Goal: Use online tool/utility: Utilize a website feature to perform a specific function

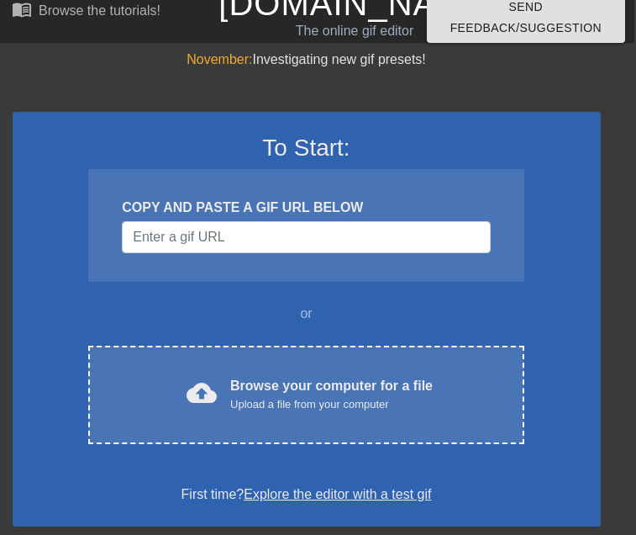
scroll to position [18, 10]
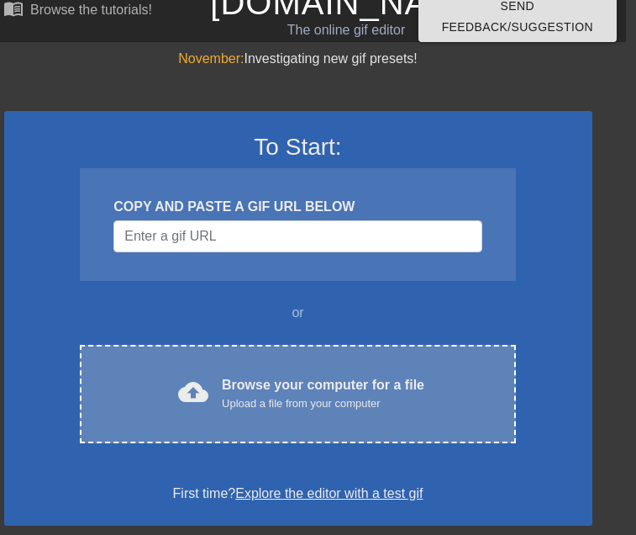
click at [303, 389] on div "Browse your computer for a file Upload a file from your computer" at bounding box center [323, 393] width 203 height 37
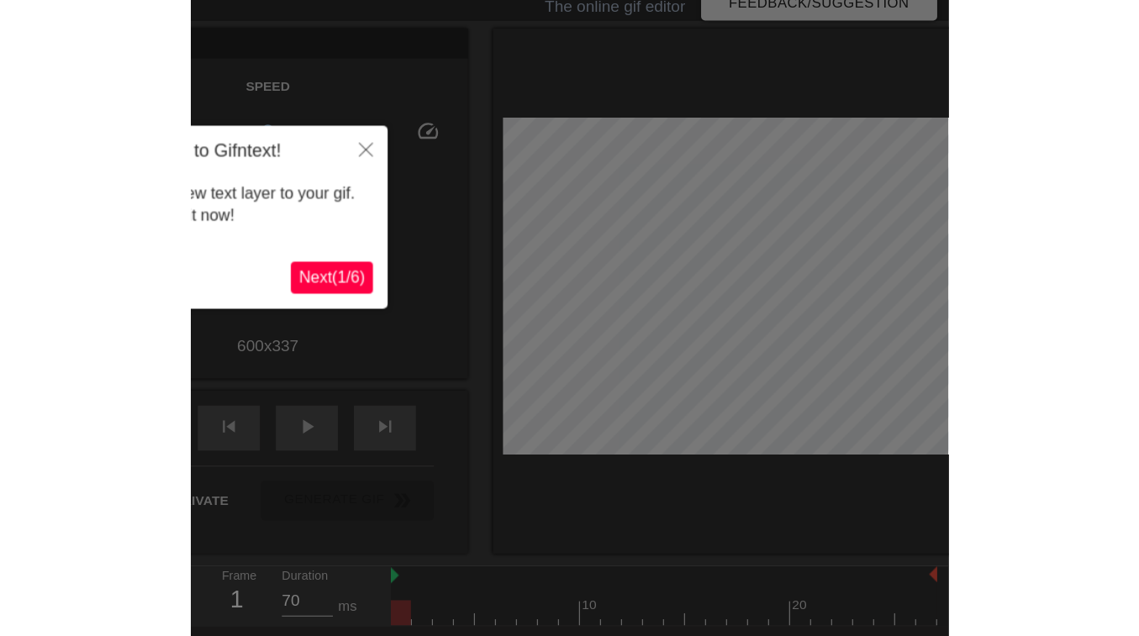
scroll to position [41, 0]
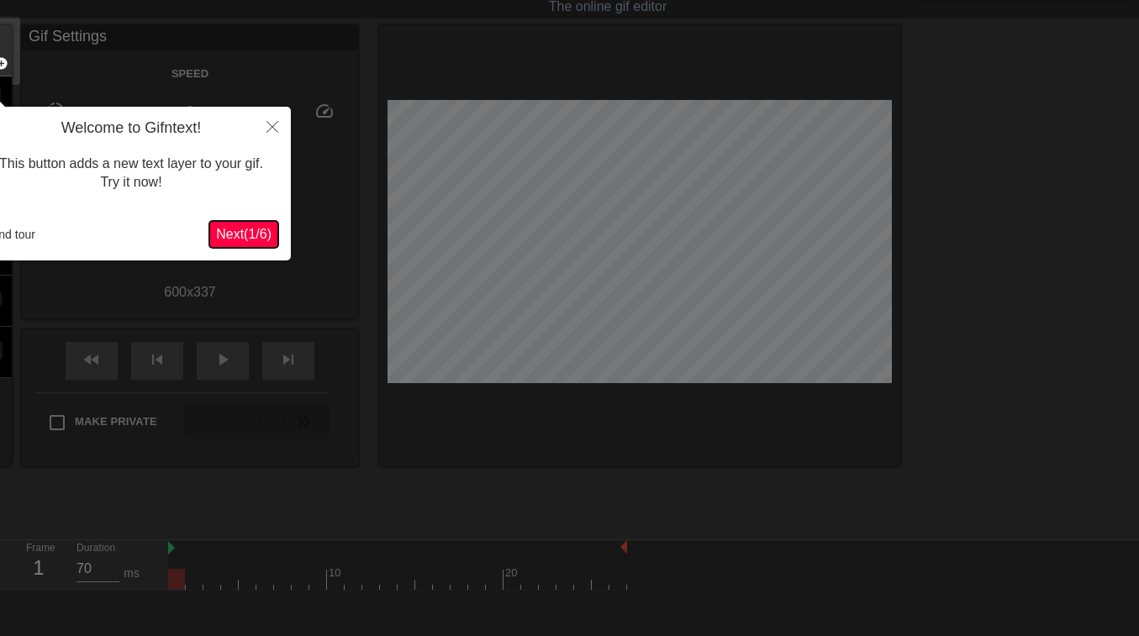
click at [256, 231] on span "Next ( 1 / 6 )" at bounding box center [243, 234] width 55 height 14
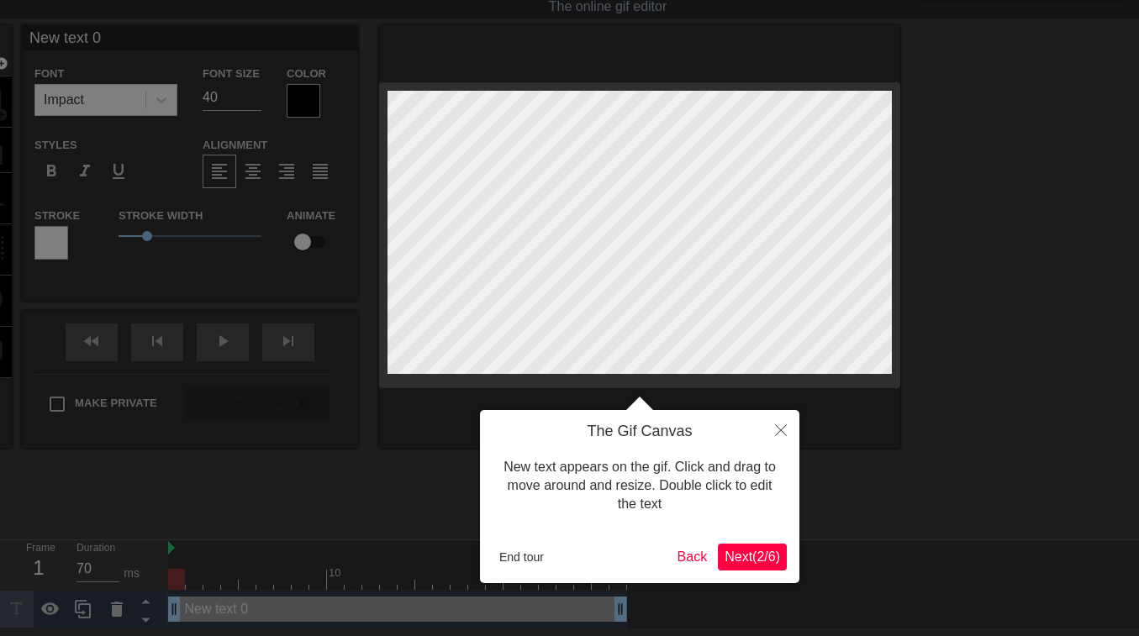
scroll to position [0, 0]
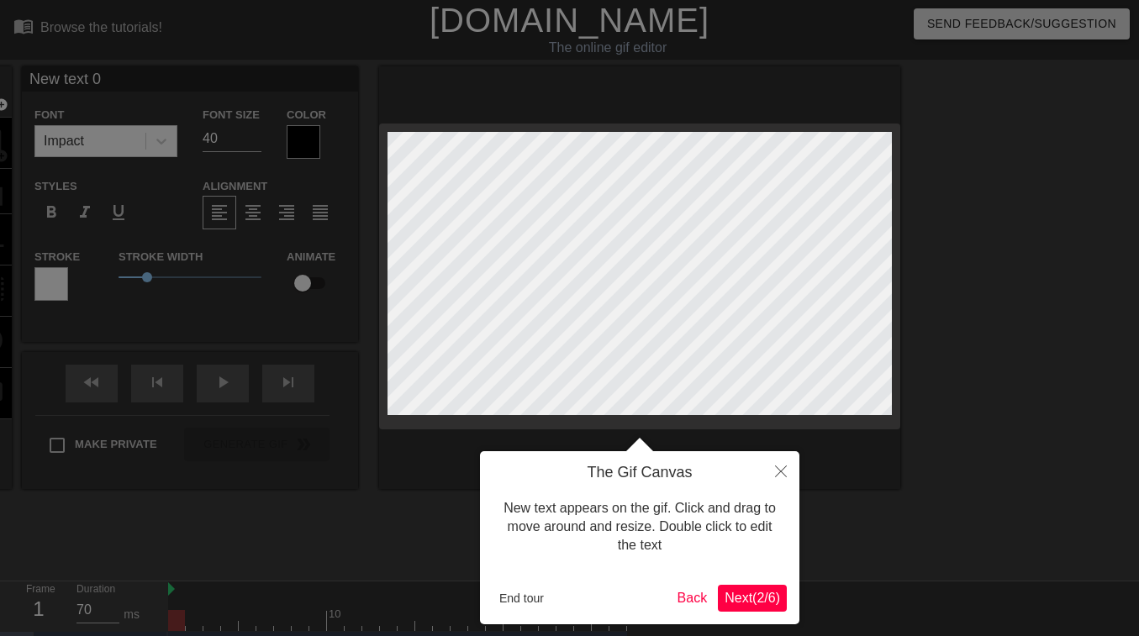
click at [635, 534] on span "Next ( 2 / 6 )" at bounding box center [752, 598] width 55 height 14
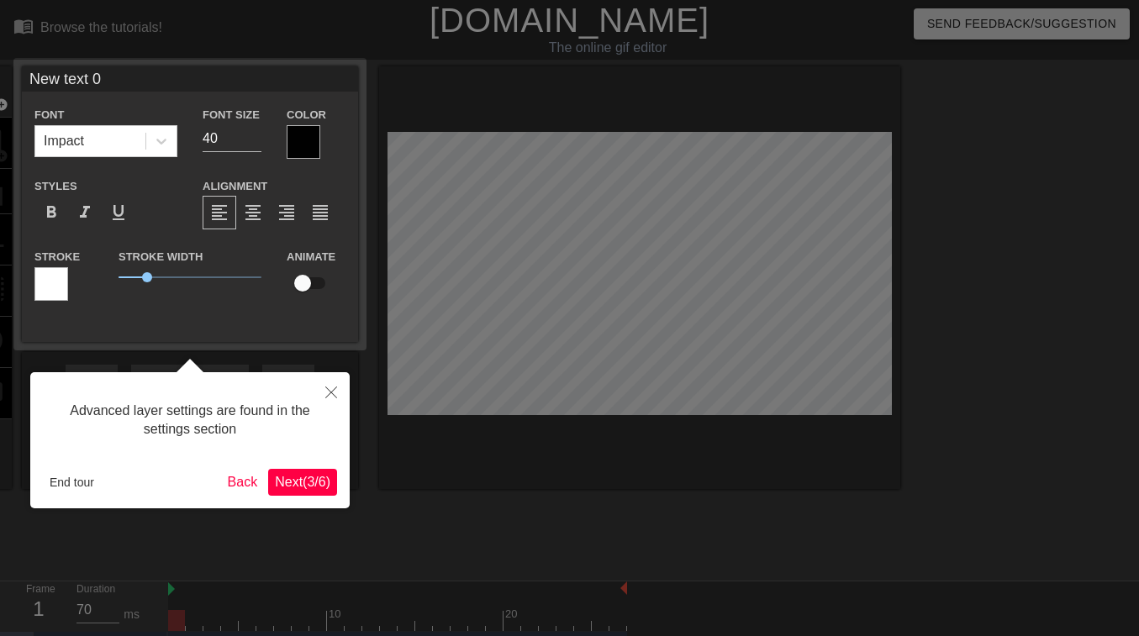
scroll to position [35, 0]
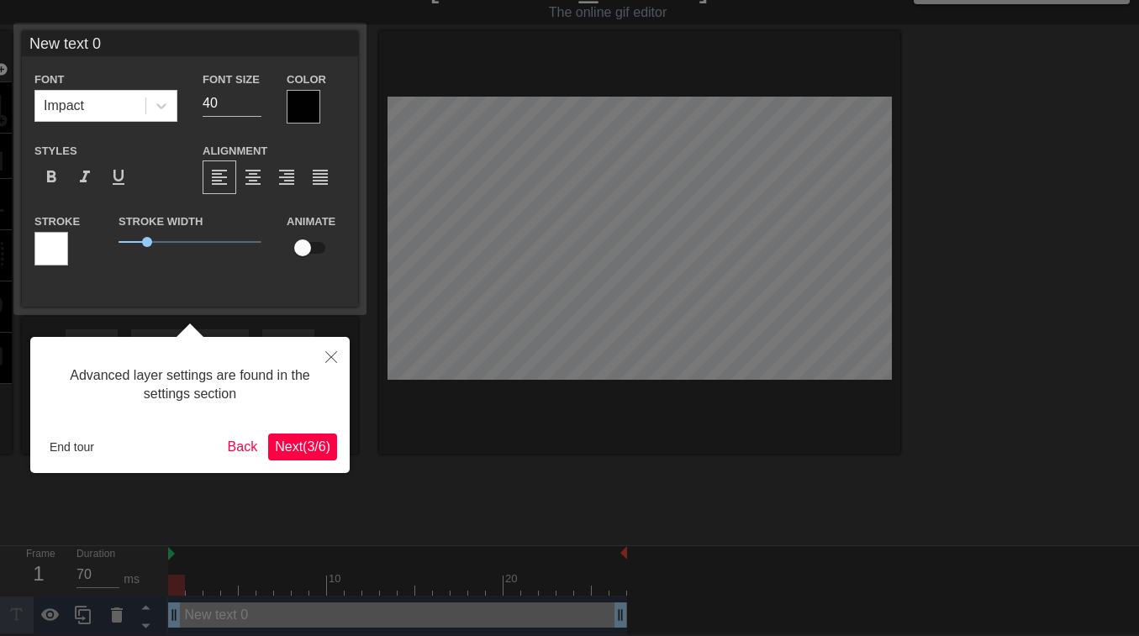
click at [307, 446] on span "Next ( 3 / 6 )" at bounding box center [302, 447] width 55 height 14
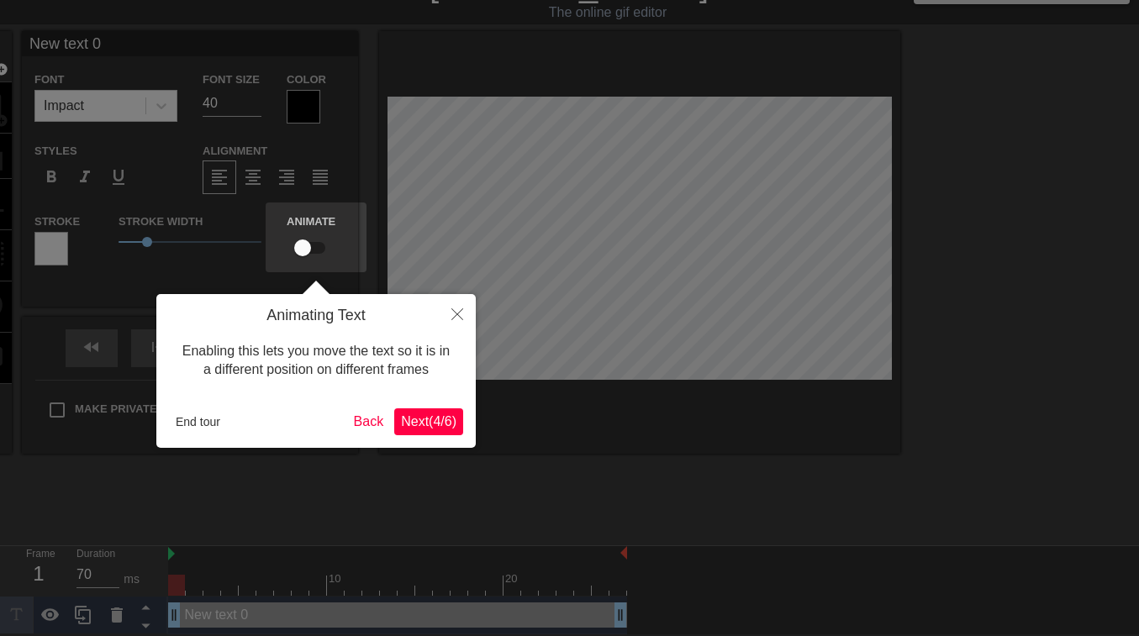
scroll to position [0, 0]
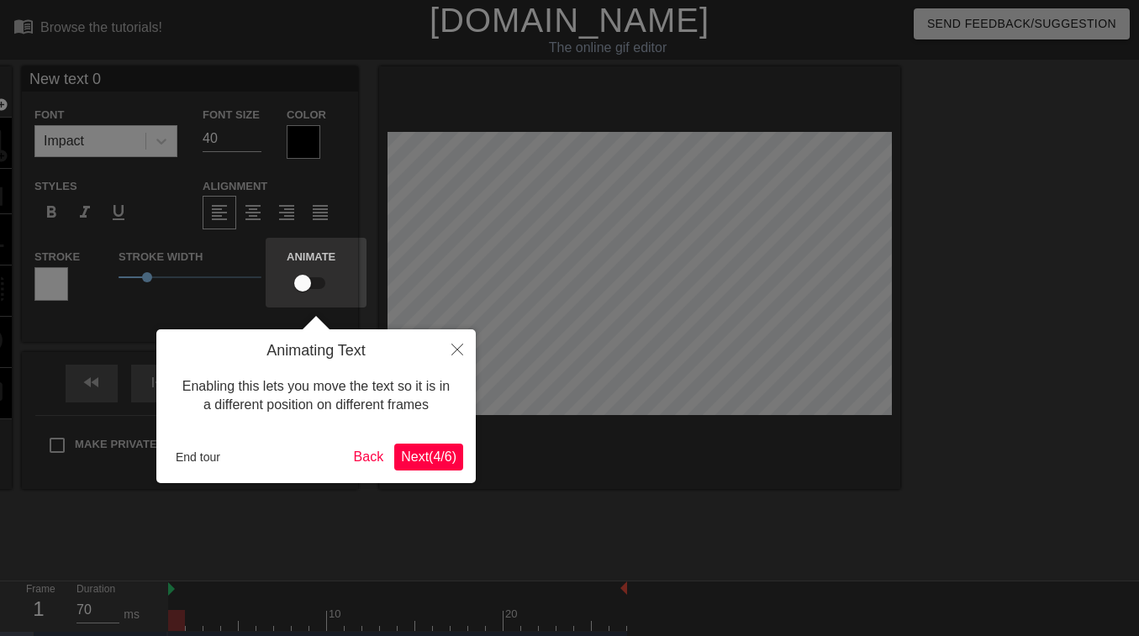
click at [417, 461] on span "Next ( 4 / 6 )" at bounding box center [428, 457] width 55 height 14
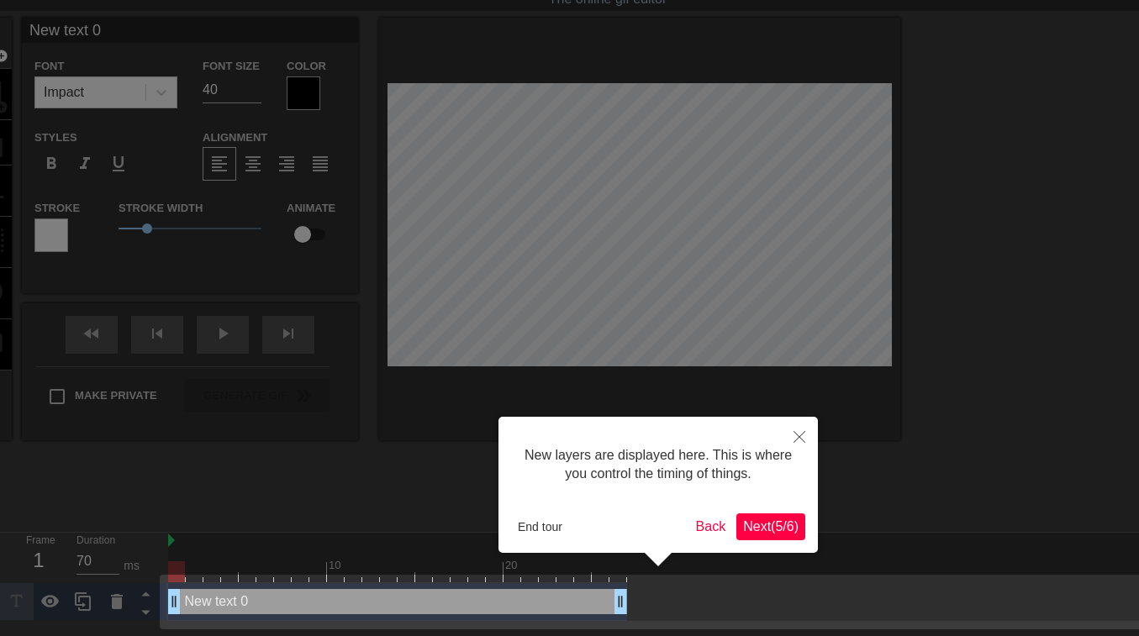
click at [635, 527] on span "Next ( 5 / 6 )" at bounding box center [770, 526] width 55 height 14
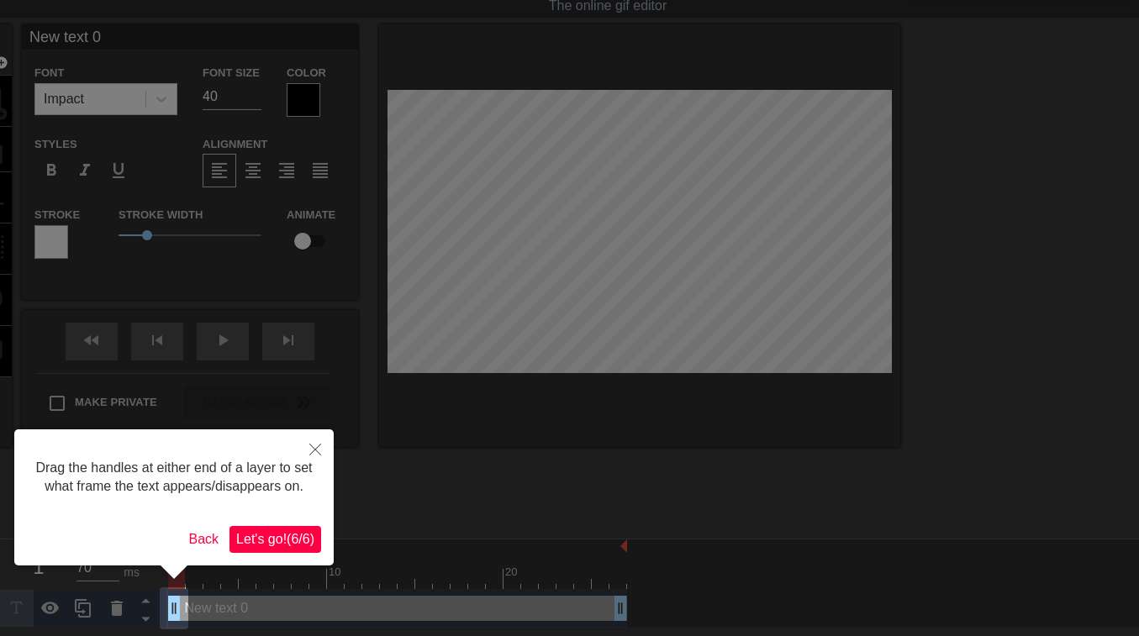
scroll to position [0, 0]
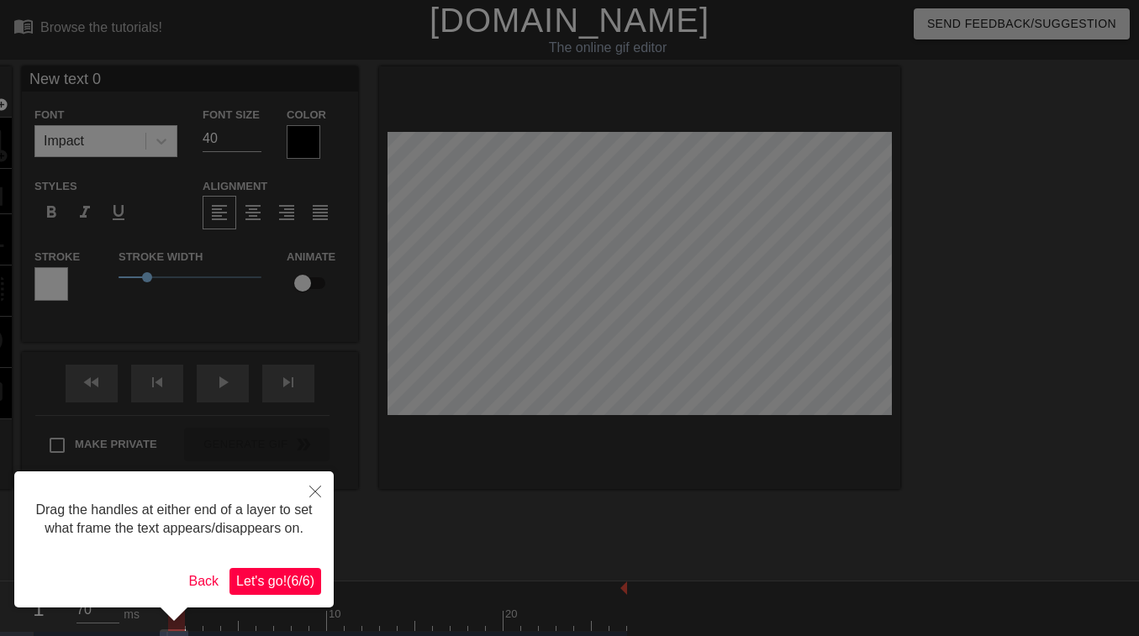
click at [281, 534] on span "Let's go! ( 6 / 6 )" at bounding box center [275, 581] width 78 height 14
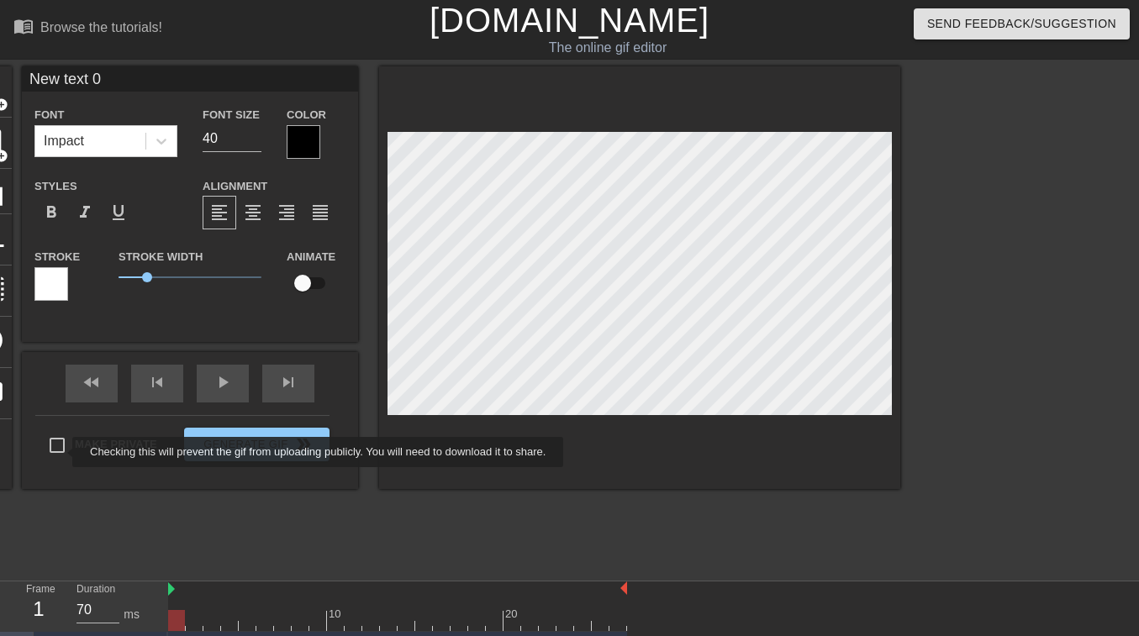
click at [61, 452] on input "Make Private" at bounding box center [57, 445] width 35 height 35
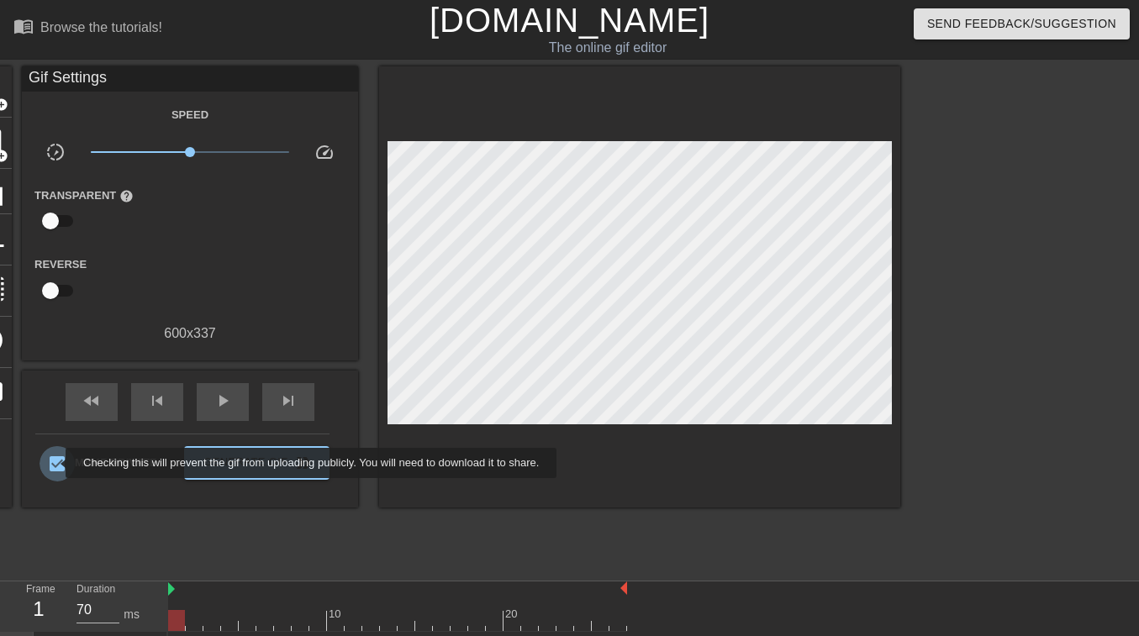
click at [55, 463] on input "Make Private" at bounding box center [57, 463] width 35 height 35
click at [56, 462] on input "Make Private" at bounding box center [57, 463] width 35 height 35
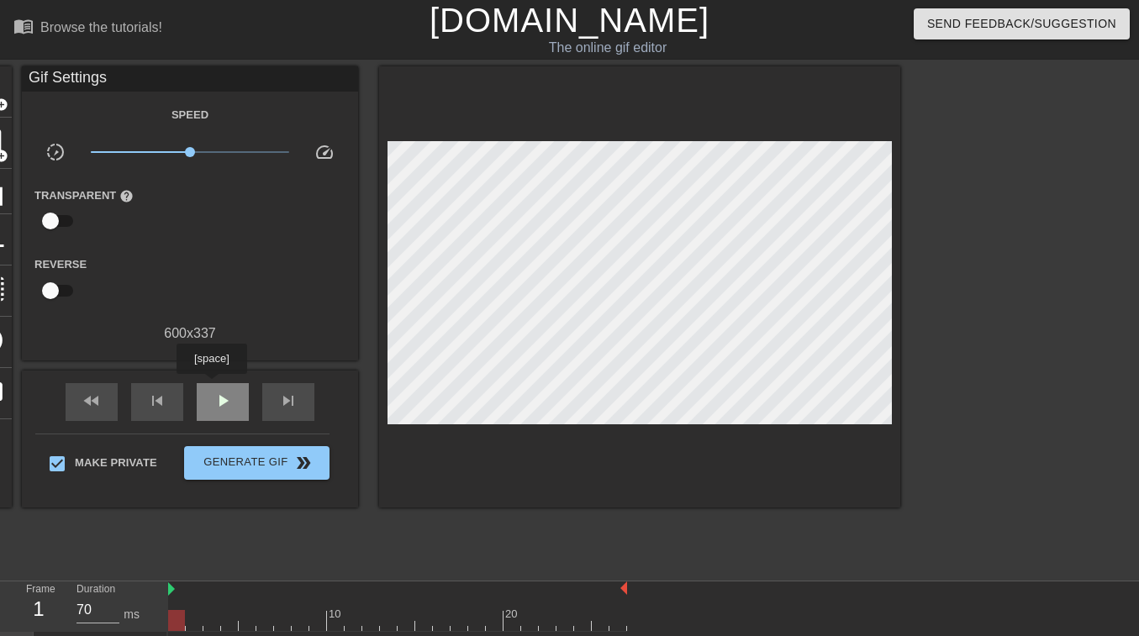
click at [40, 446] on input "Make Private" at bounding box center [57, 463] width 35 height 35
checkbox input "false"
click at [217, 393] on span "play_arrow" at bounding box center [223, 401] width 20 height 20
click at [218, 391] on span "pause" at bounding box center [223, 401] width 20 height 20
drag, startPoint x: 530, startPoint y: 630, endPoint x: 182, endPoint y: 629, distance: 348.8
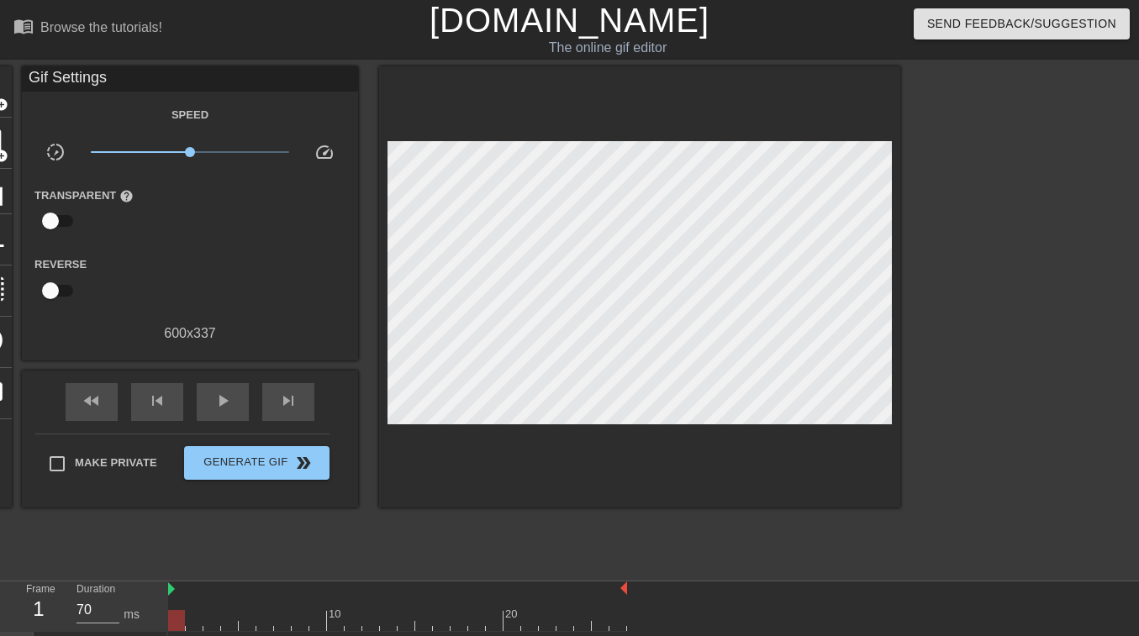
click at [182, 534] on div at bounding box center [176, 620] width 17 height 21
click at [189, 534] on div at bounding box center [397, 620] width 459 height 21
click at [186, 534] on div at bounding box center [194, 620] width 17 height 21
click at [113, 534] on input "71" at bounding box center [97, 610] width 43 height 27
type input "70"
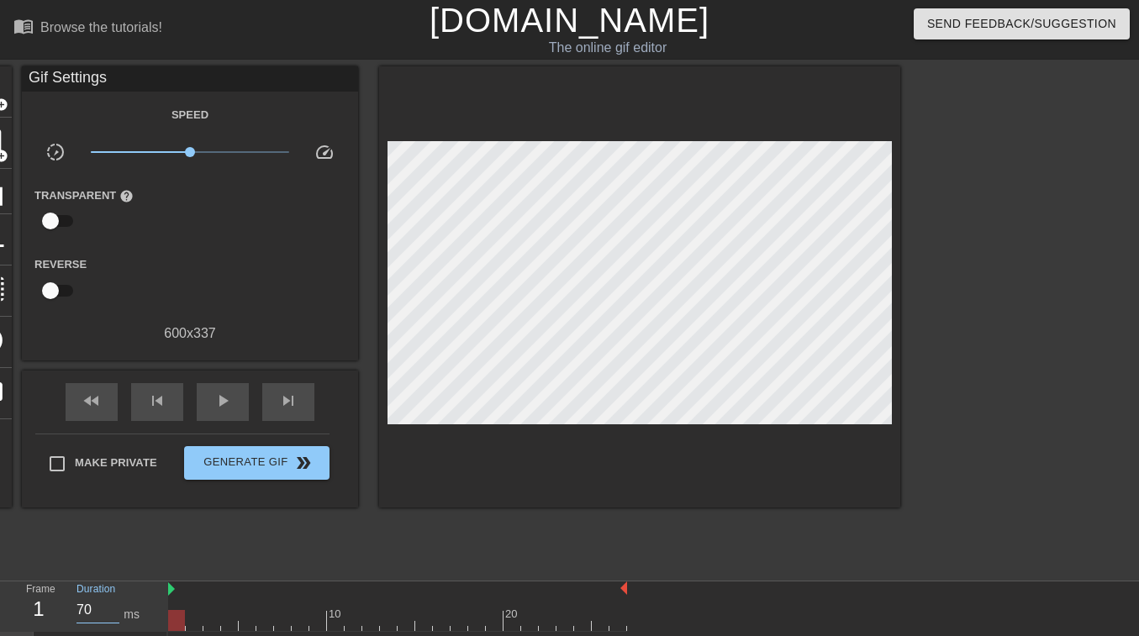
click at [111, 534] on input "70" at bounding box center [97, 610] width 43 height 27
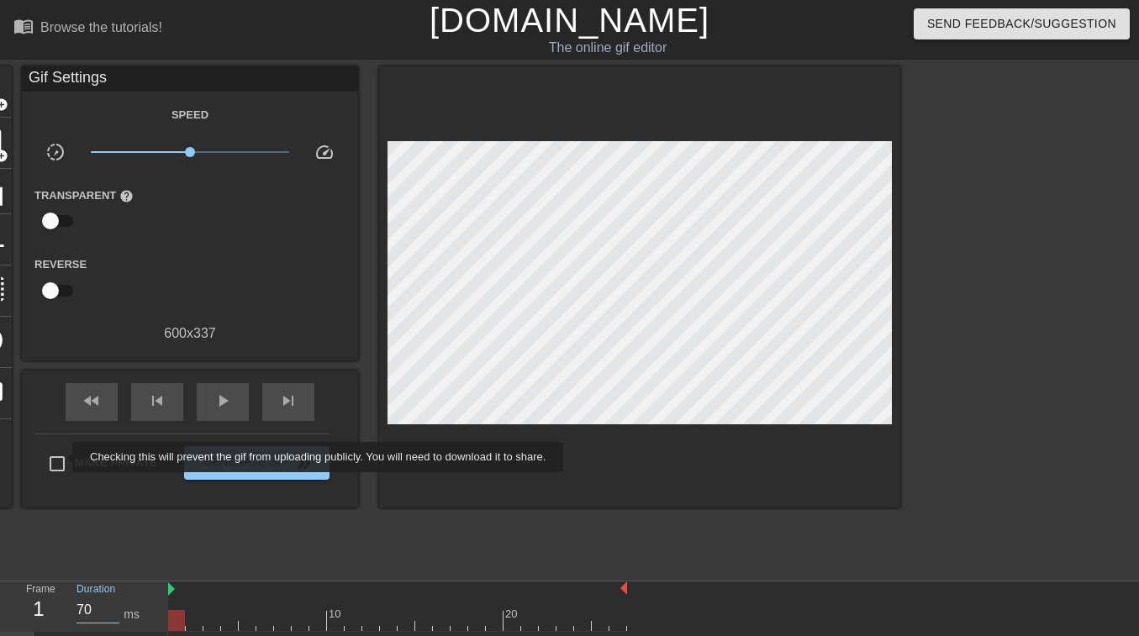
click at [61, 459] on input "Make Private" at bounding box center [57, 463] width 35 height 35
checkbox input "true"
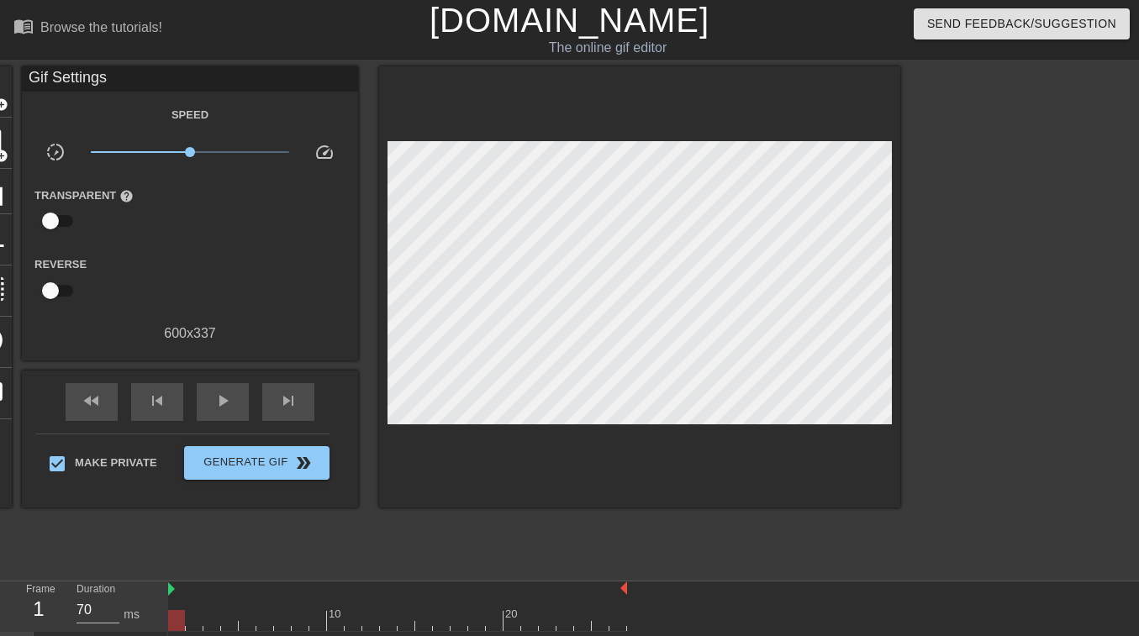
click at [61, 295] on input "checkbox" at bounding box center [51, 291] width 96 height 32
click at [51, 296] on input "checkbox" at bounding box center [66, 291] width 96 height 32
checkbox input "false"
click at [54, 219] on input "checkbox" at bounding box center [51, 221] width 96 height 32
checkbox input "true"
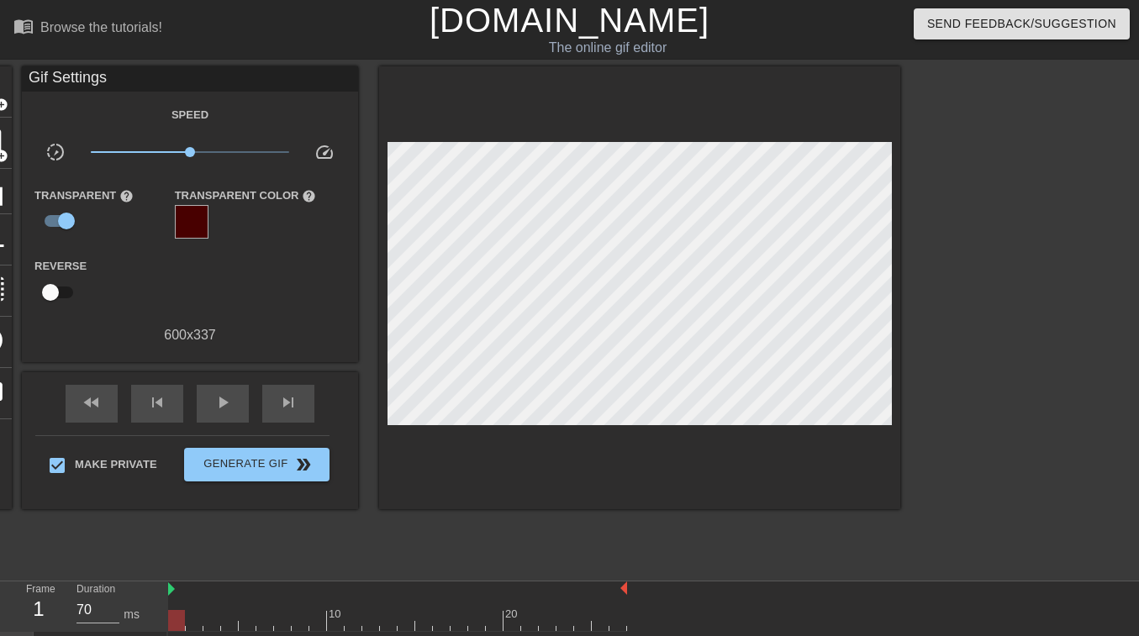
click at [194, 230] on div at bounding box center [192, 222] width 34 height 34
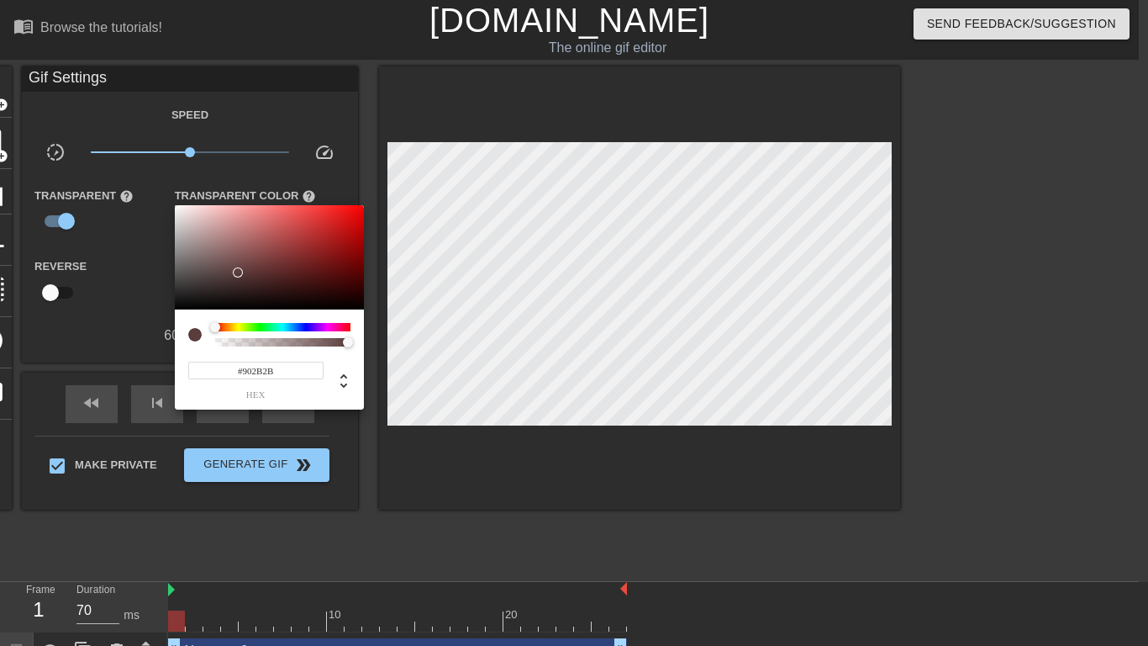
drag, startPoint x: 237, startPoint y: 272, endPoint x: 308, endPoint y: 250, distance: 74.7
click at [308, 250] on div at bounding box center [269, 257] width 189 height 104
click at [308, 250] on div at bounding box center [308, 250] width 10 height 10
type input "#FF0000"
drag, startPoint x: 308, startPoint y: 250, endPoint x: 489, endPoint y: 133, distance: 215.7
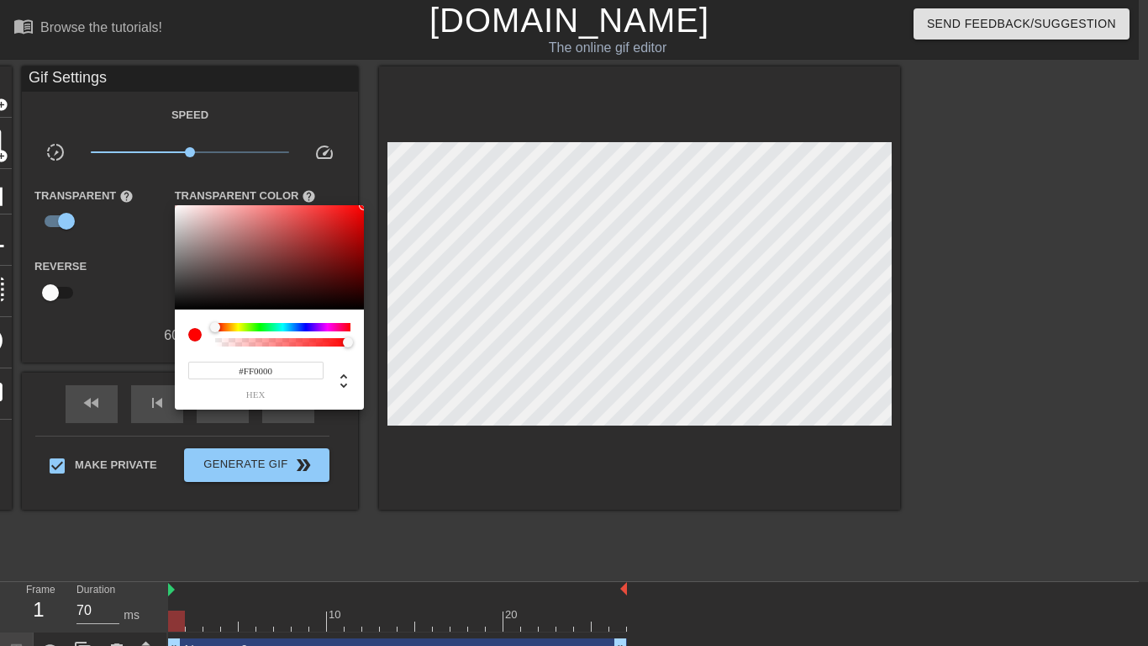
click at [489, 133] on div "#FF0000 hex" at bounding box center [574, 323] width 1148 height 646
click at [271, 421] on div at bounding box center [574, 323] width 1148 height 646
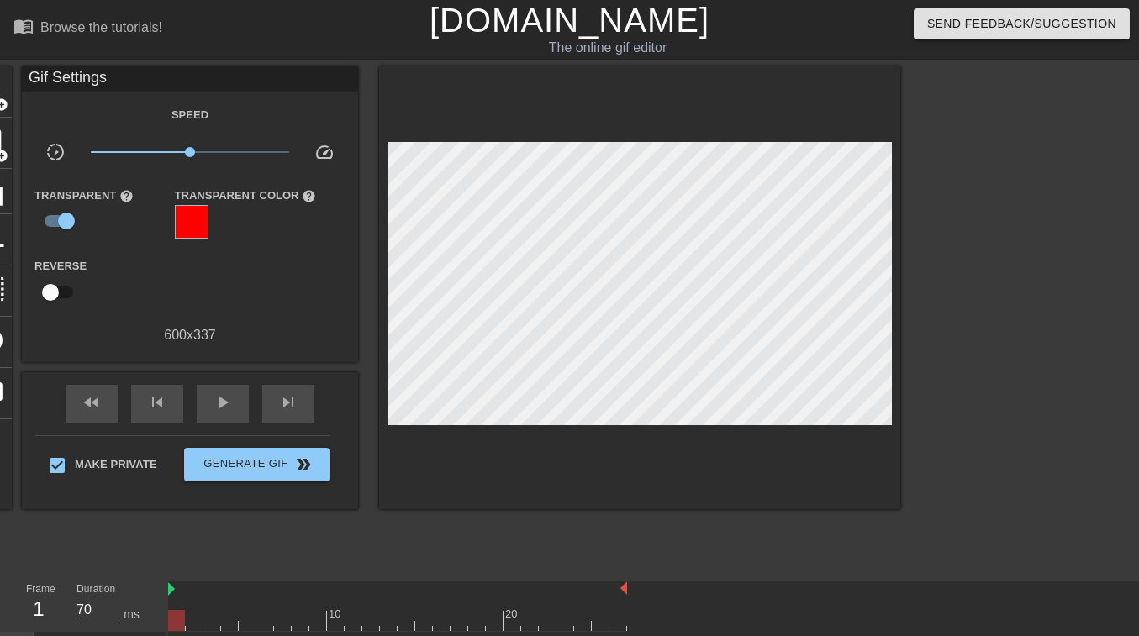
click at [196, 231] on div at bounding box center [192, 222] width 34 height 34
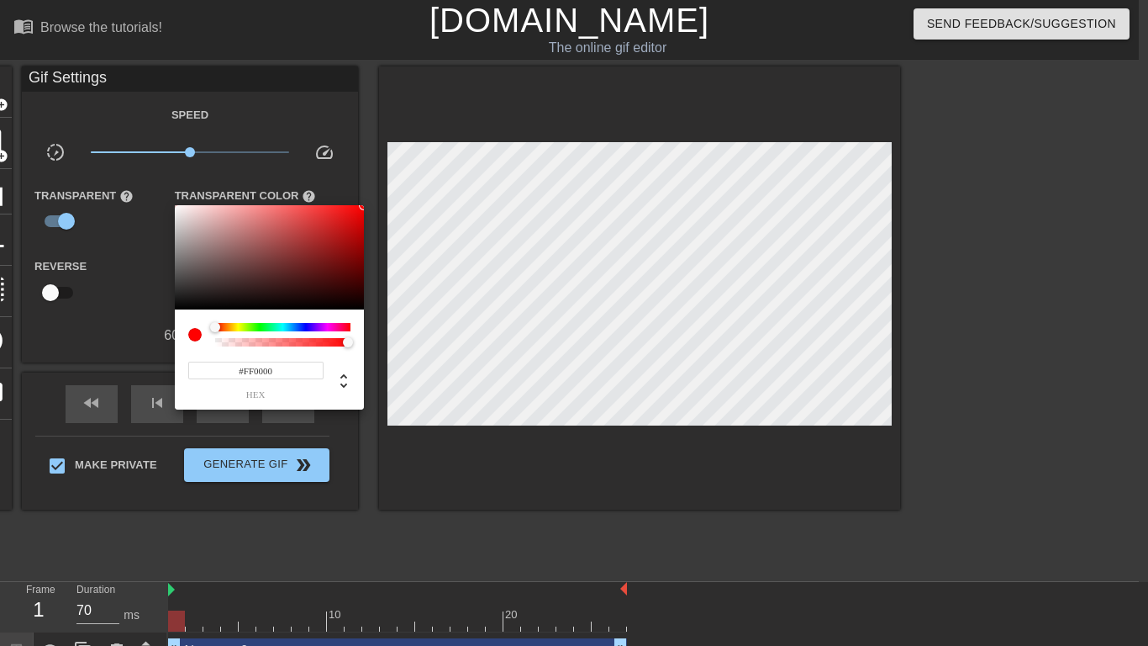
click at [50, 212] on div at bounding box center [574, 323] width 1148 height 646
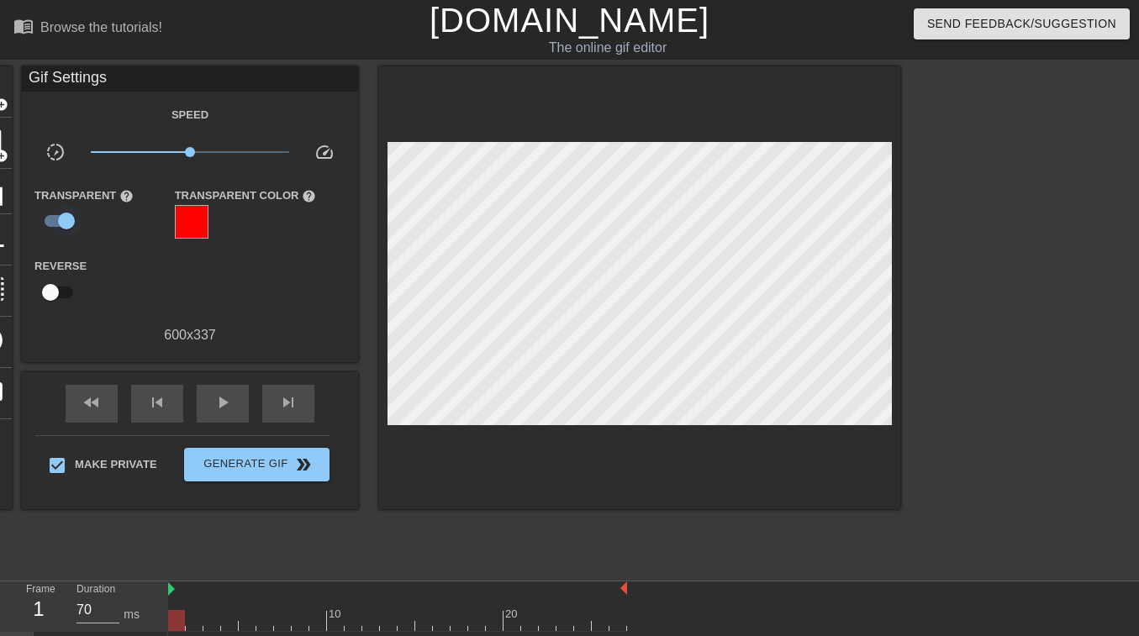
click at [50, 219] on input "checkbox" at bounding box center [66, 221] width 96 height 32
checkbox input "false"
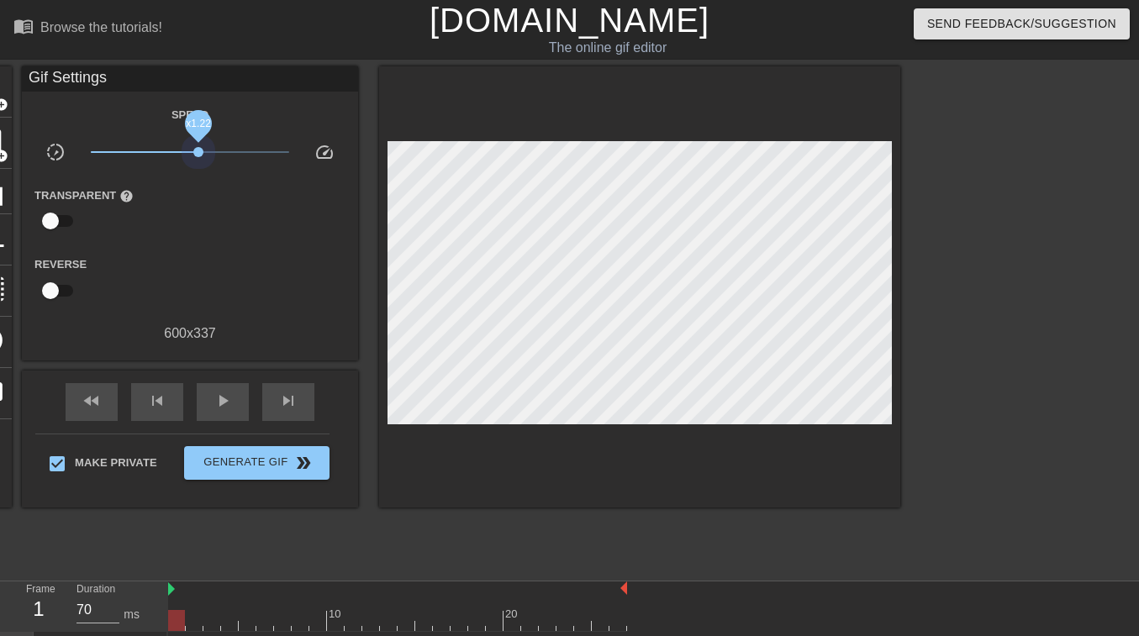
drag, startPoint x: 198, startPoint y: 156, endPoint x: 373, endPoint y: 139, distance: 175.7
click at [373, 139] on div "title add_circle image add_circle crop photo_size_select_large help keyboard Gi…" at bounding box center [433, 286] width 934 height 441
click at [209, 412] on div "play_arrow" at bounding box center [223, 402] width 52 height 38
drag, startPoint x: 287, startPoint y: 151, endPoint x: 63, endPoint y: 265, distance: 250.7
click at [63, 265] on div "Speed slow_motion_video x2.26 speed Transparent help Reverse 600 x 337" at bounding box center [189, 224] width 311 height 240
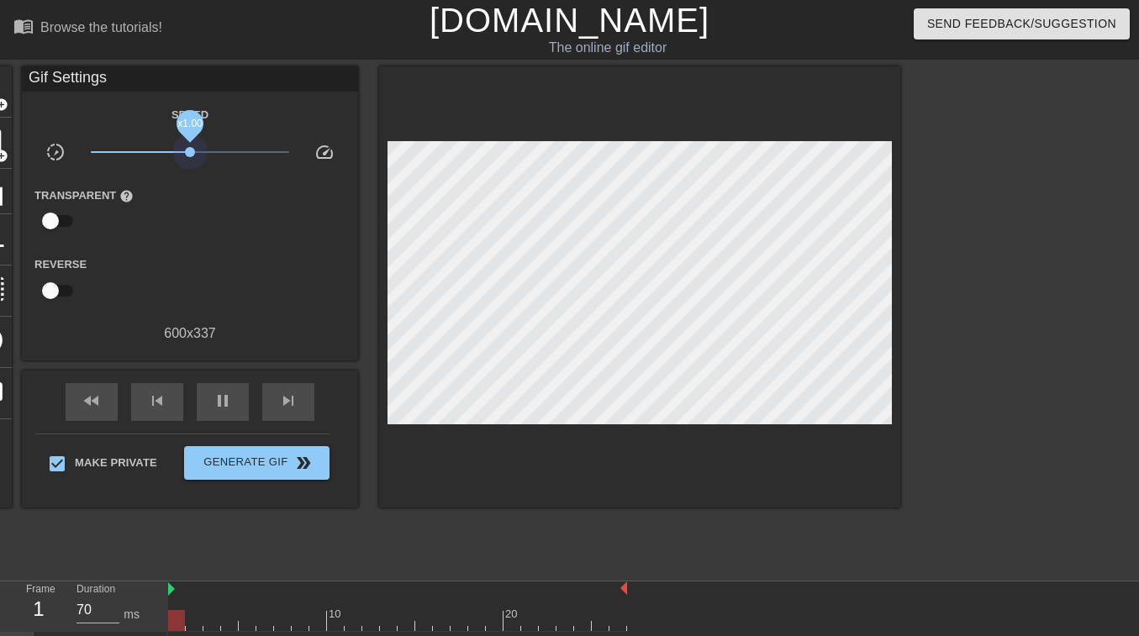
drag, startPoint x: 92, startPoint y: 155, endPoint x: 190, endPoint y: 180, distance: 101.5
click at [190, 180] on div "Speed slow_motion_video x1.00 speed Transparent help Reverse 600 x 337" at bounding box center [189, 224] width 311 height 240
click at [328, 156] on span "speed" at bounding box center [324, 152] width 20 height 20
click at [50, 156] on span "slow_motion_video" at bounding box center [55, 152] width 20 height 20
click at [55, 151] on span "slow_motion_video" at bounding box center [55, 152] width 20 height 20
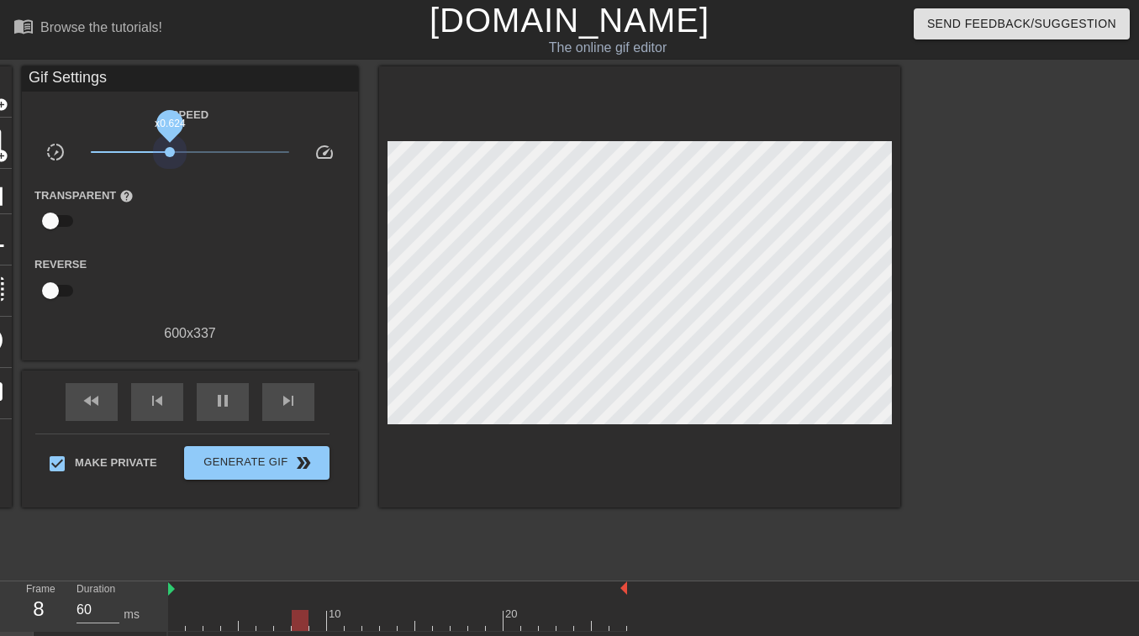
drag, startPoint x: 191, startPoint y: 156, endPoint x: 170, endPoint y: 157, distance: 21.1
click at [170, 157] on span "x0.624" at bounding box center [190, 152] width 199 height 20
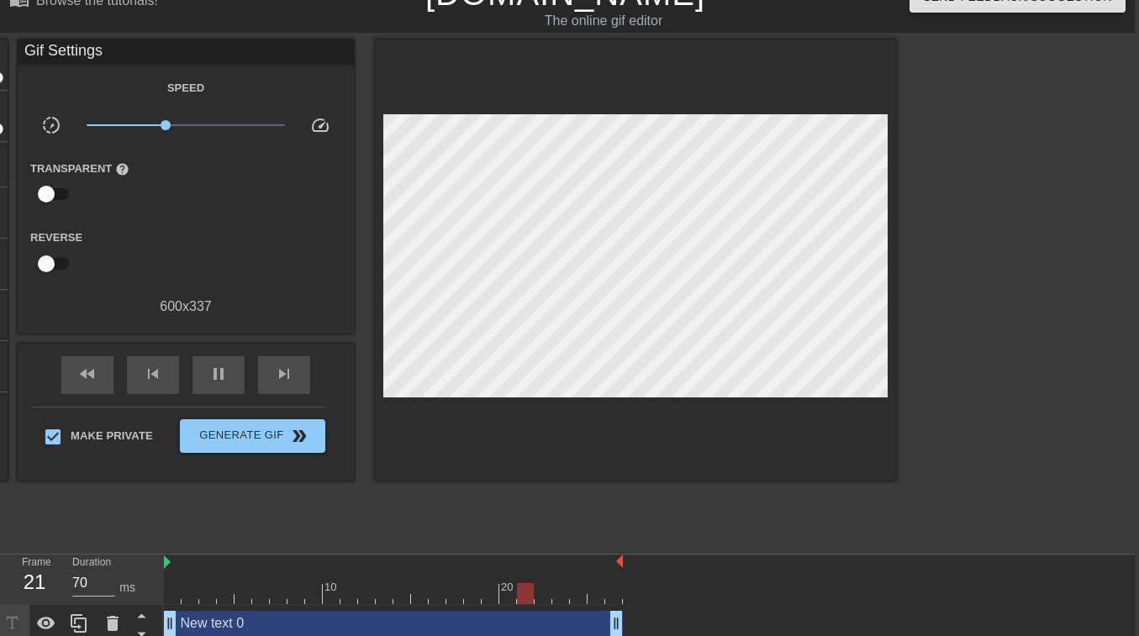
scroll to position [35, 4]
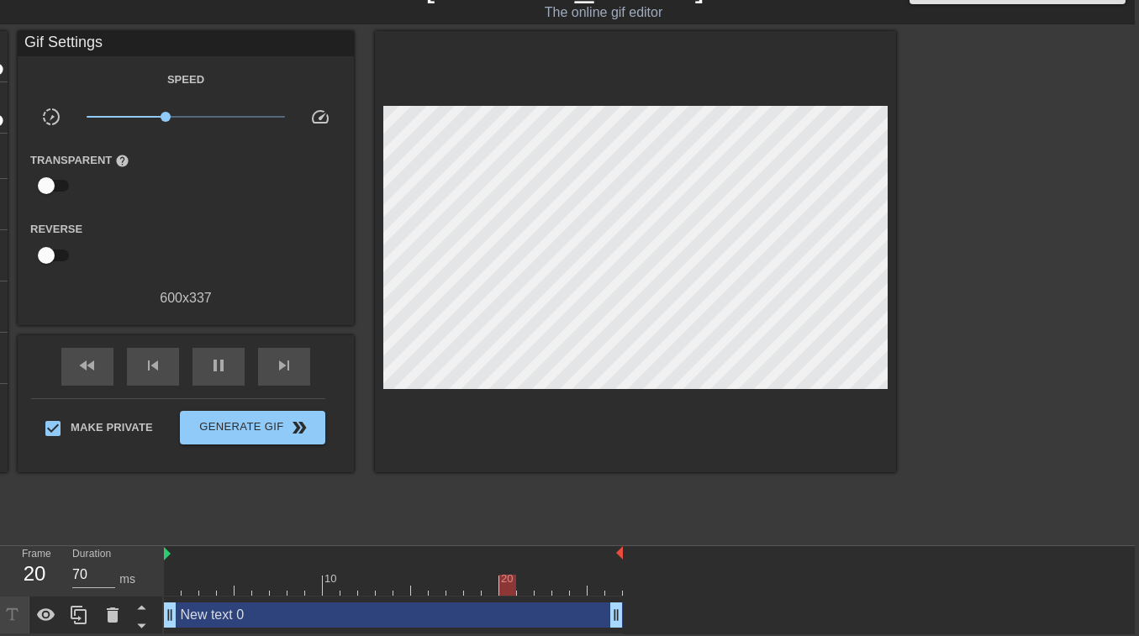
drag, startPoint x: 214, startPoint y: 47, endPoint x: 247, endPoint y: 58, distance: 35.4
click at [247, 58] on div "Gif Settings Speed slow_motion_video x0.624 speed Transparent help Reverse 600 …" at bounding box center [186, 169] width 336 height 277
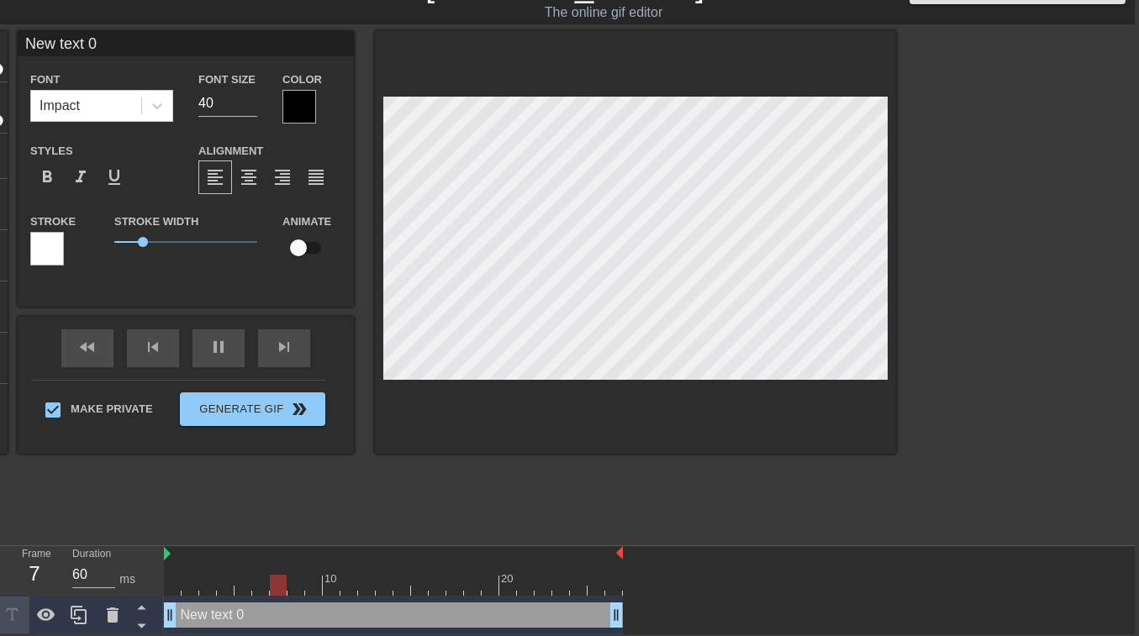
type input "70"
click at [303, 249] on input "checkbox" at bounding box center [298, 248] width 96 height 32
checkbox input "true"
click at [211, 351] on div "pause" at bounding box center [218, 349] width 52 height 38
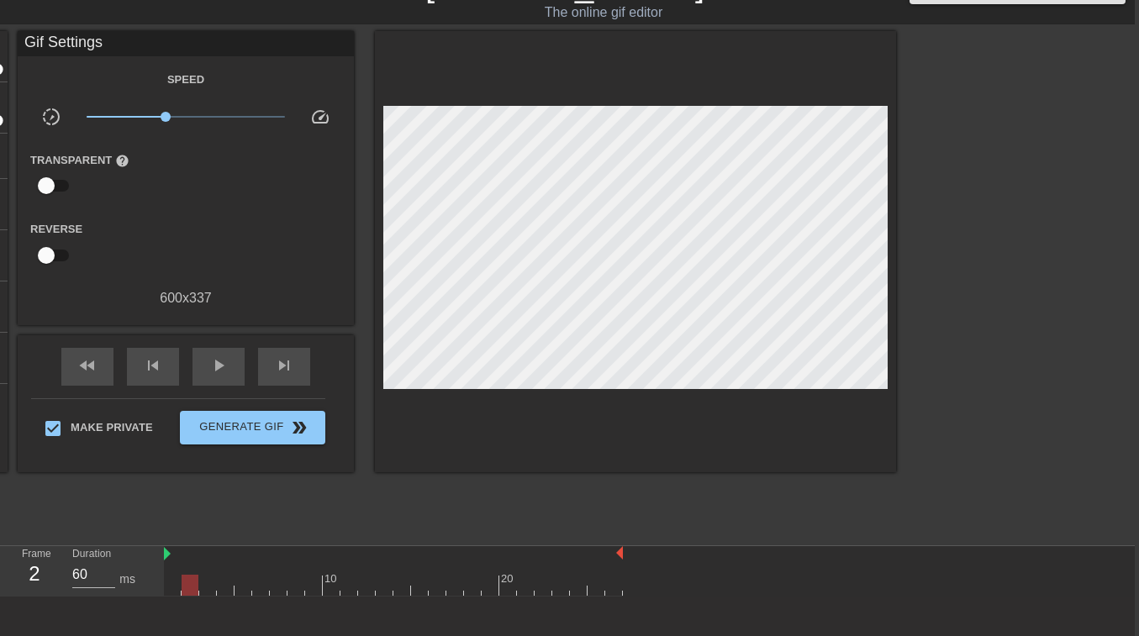
type input "70"
drag, startPoint x: 231, startPoint y: 593, endPoint x: 180, endPoint y: 593, distance: 51.3
click at [182, 534] on div at bounding box center [190, 585] width 17 height 21
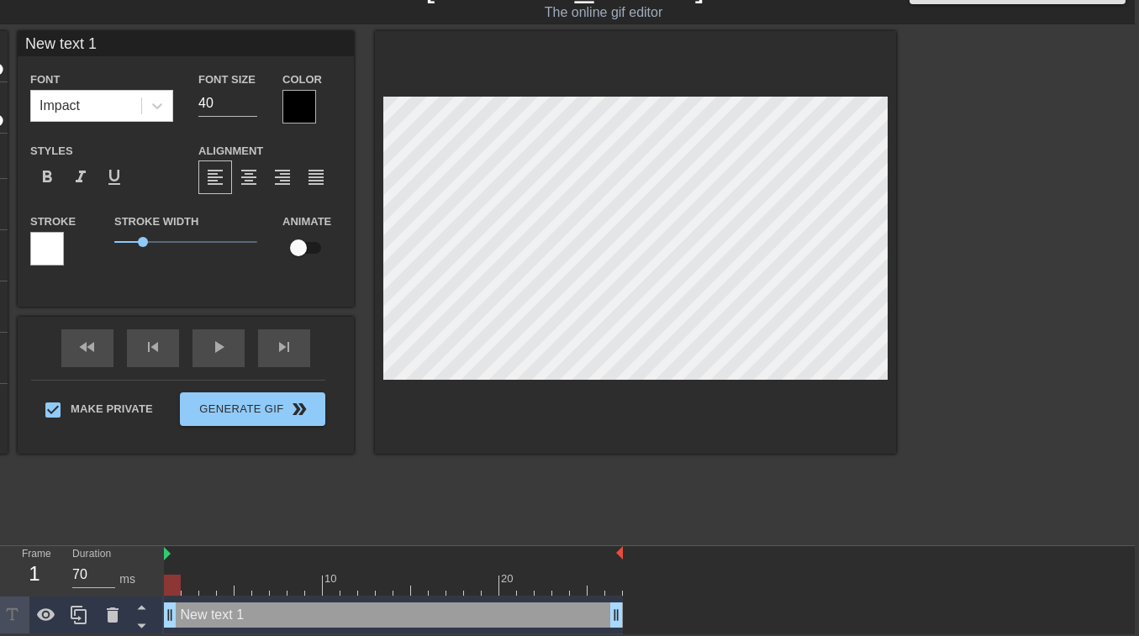
scroll to position [3, 2]
type input "New text"
type textarea "New text"
type input "New text"
type textarea "New text"
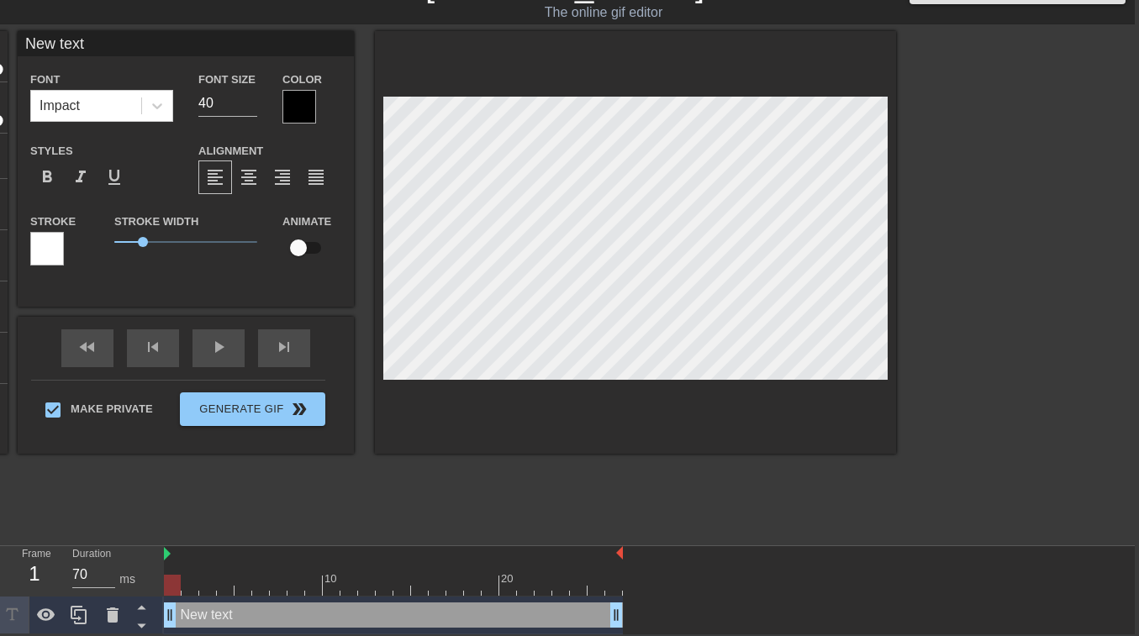
type input "New tex"
type textarea "New tex"
type input "New te"
type textarea "New te"
type input "New t"
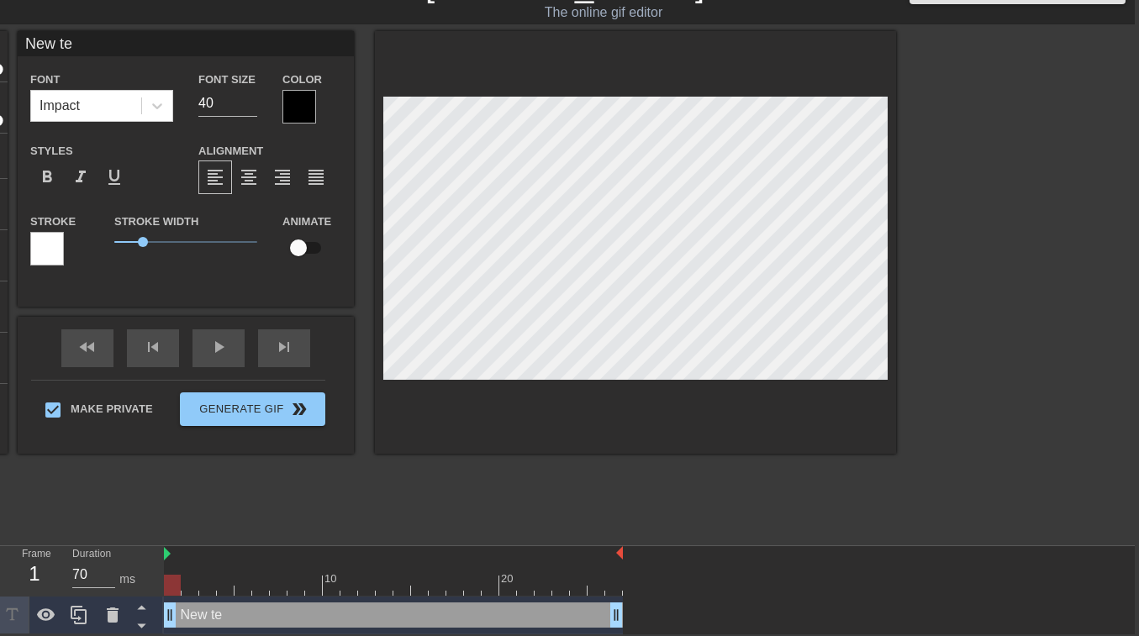
type textarea "New t"
type input "New"
type textarea "New"
type input "New"
type textarea "New"
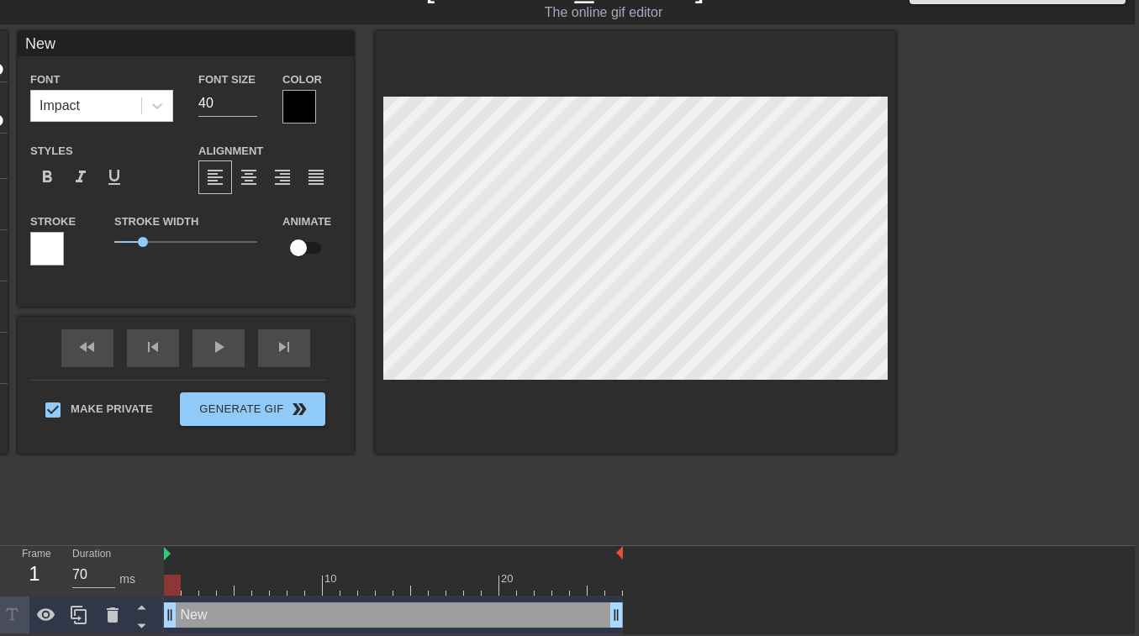
type input "Ne"
type textarea "Ne"
type input "N"
type textarea "N"
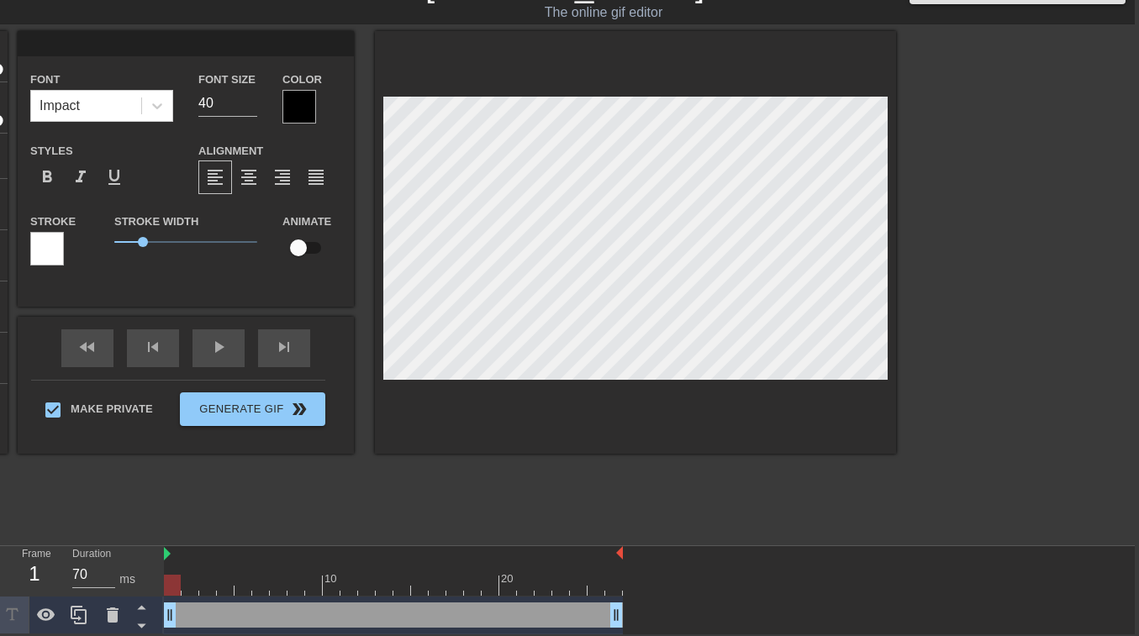
type input "H"
type textarea "H"
type input "HE"
type textarea "HE"
type input "HEW"
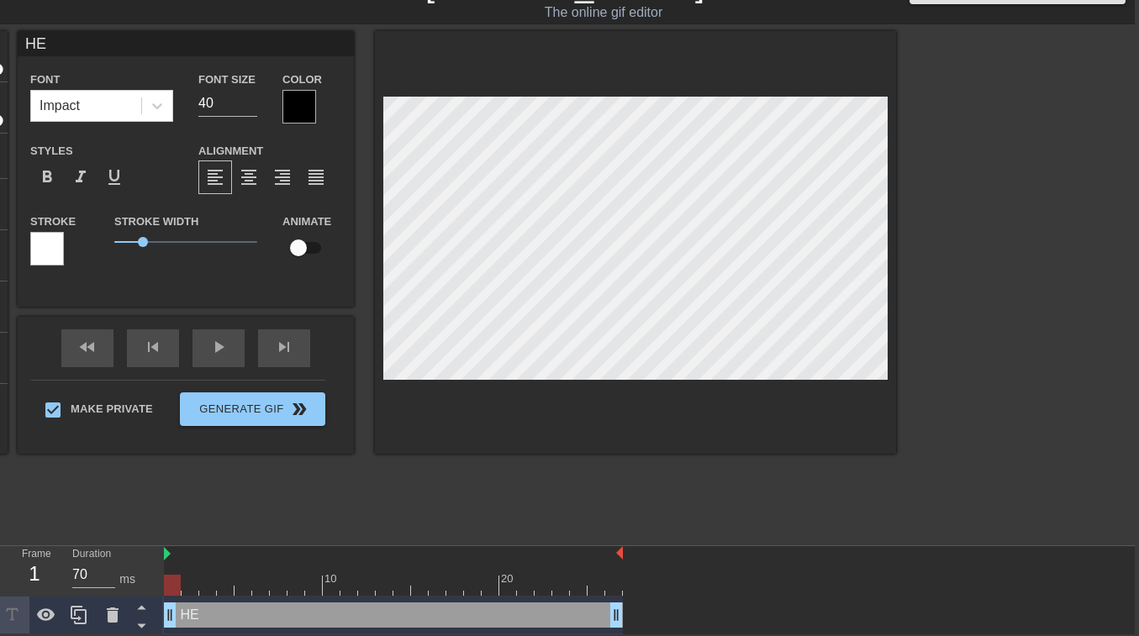
type textarea "HEW"
type input "HE"
type textarea "HE"
type input "HER"
type textarea "HER"
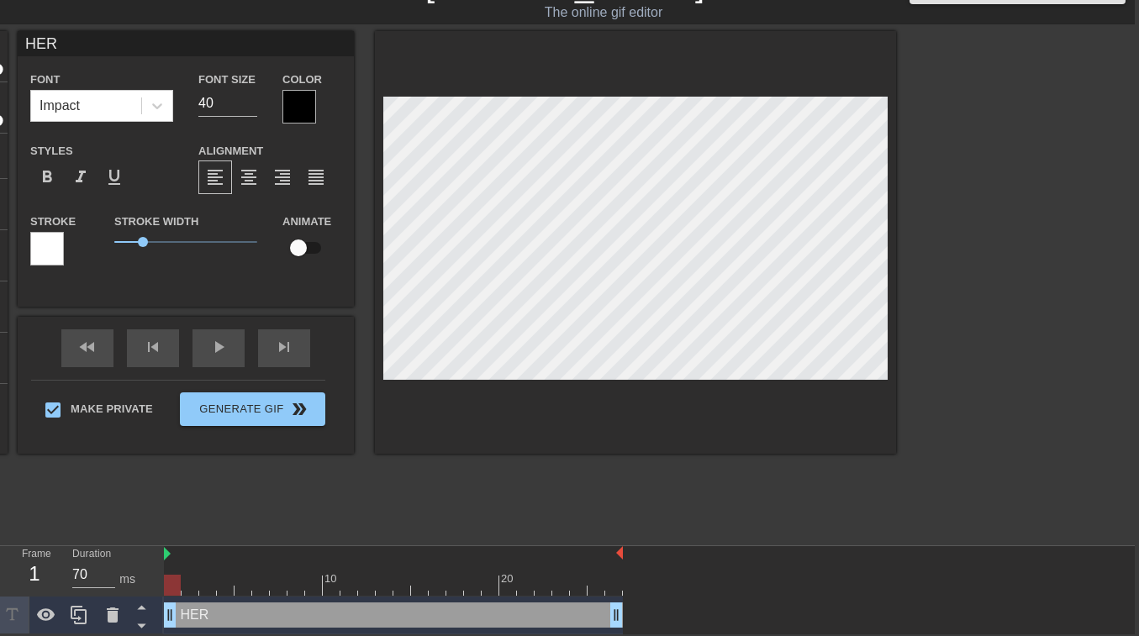
scroll to position [3, 3]
type input "[PERSON_NAME]"
type textarea "[PERSON_NAME]"
type input "HER"
type textarea "HER"
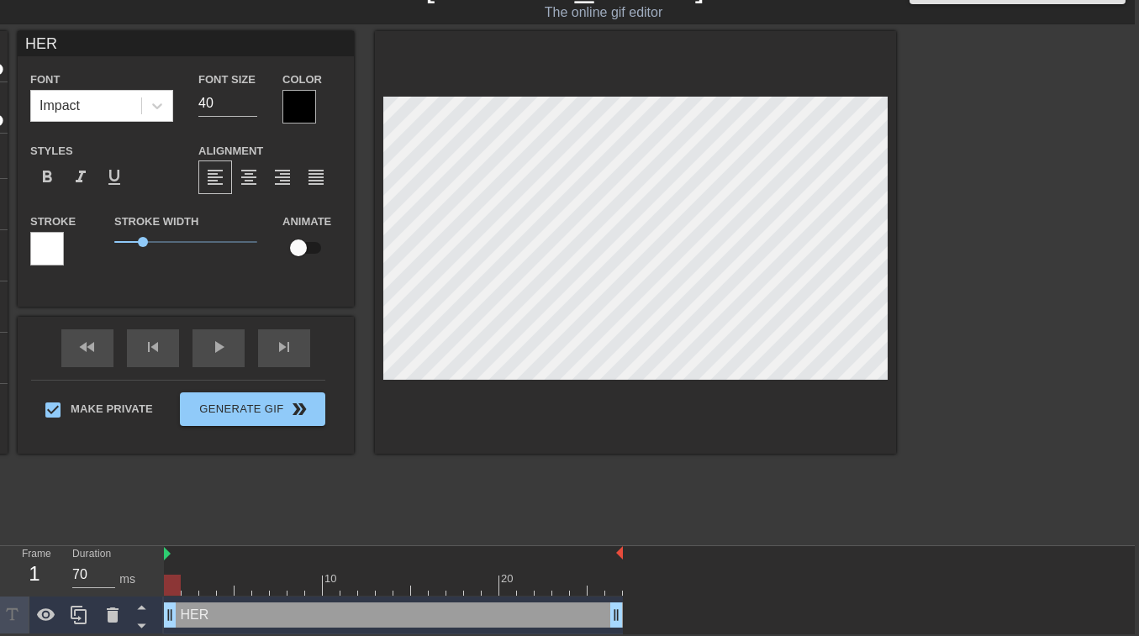
type input "HERO"
type textarea "HERO"
type input "HEROB"
type textarea "HEROB"
type input "HEROBR"
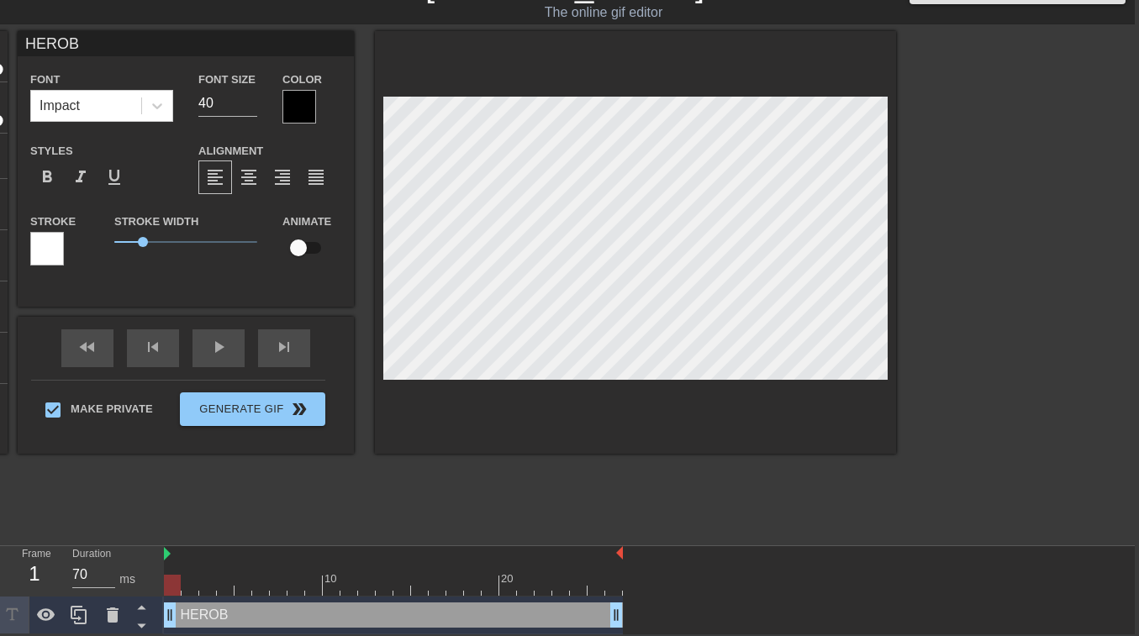
type textarea "HEROBR"
type input "HEROBRI"
type textarea "HEROBRI"
type input "HEROBRIN"
type textarea "HEROBRIN"
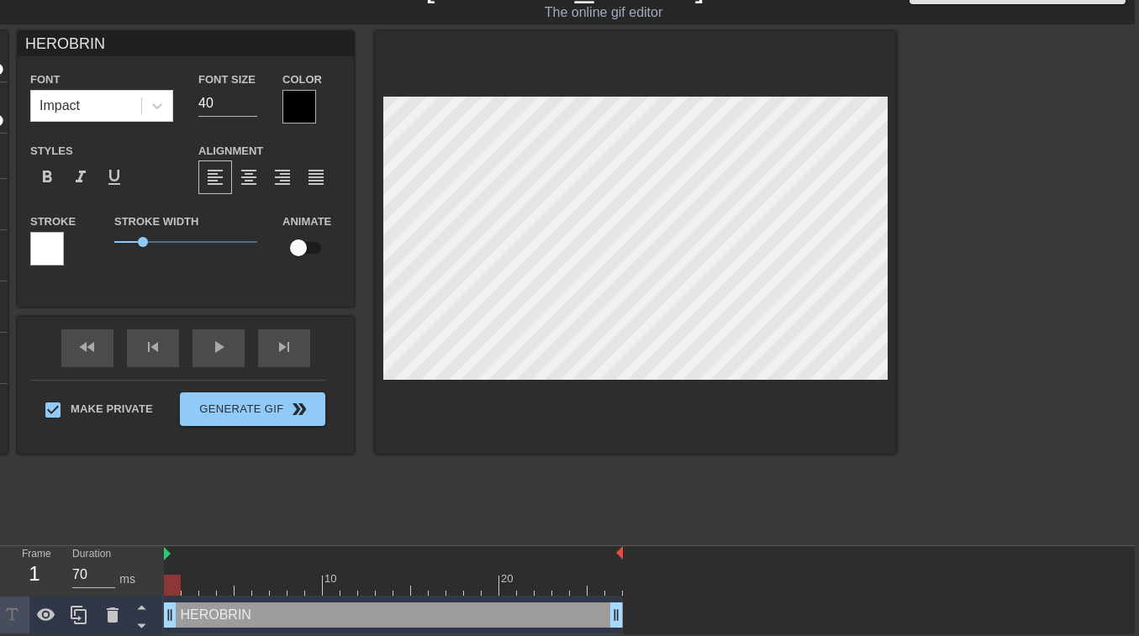
type input "HEROBRINE"
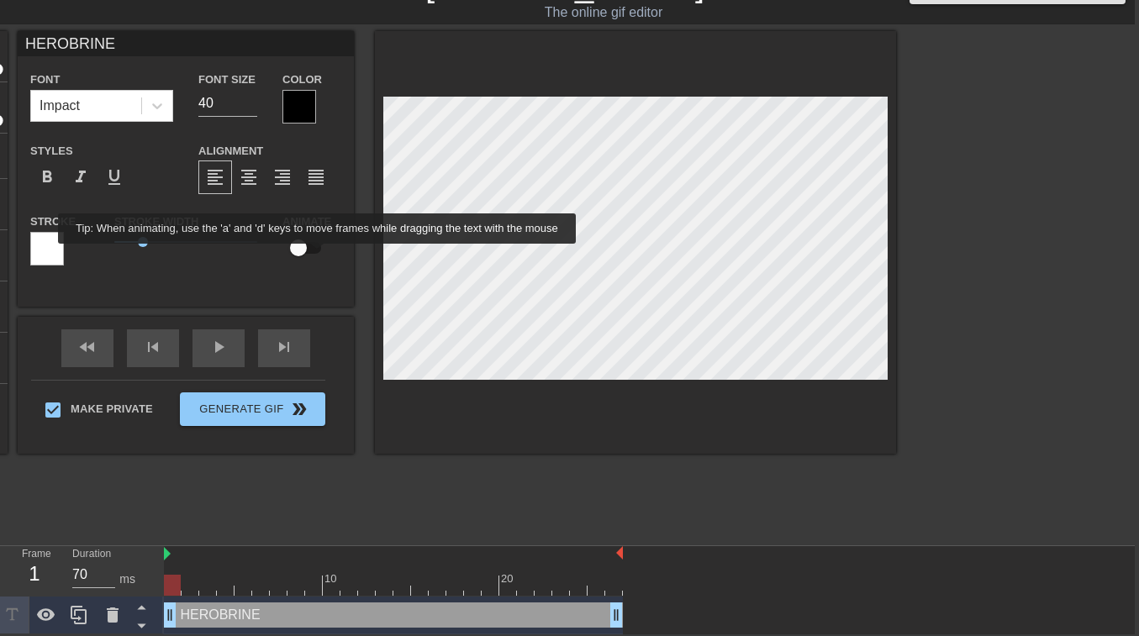
type textarea "HEROBRINE"
click at [310, 256] on input "checkbox" at bounding box center [298, 248] width 96 height 32
checkbox input "true"
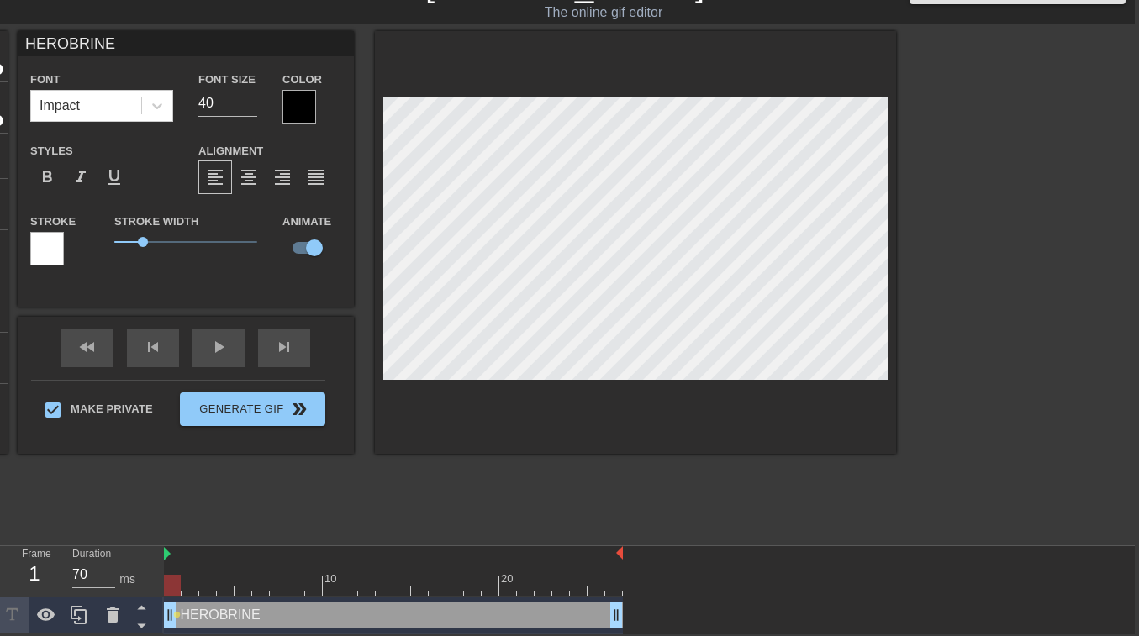
click at [313, 56] on div "title add_circle image add_circle crop photo_size_select_large help keyboard HE…" at bounding box center [429, 242] width 934 height 423
click at [326, 73] on div "Color" at bounding box center [311, 96] width 59 height 55
type input "70"
drag, startPoint x: 176, startPoint y: 592, endPoint x: 171, endPoint y: 611, distance: 20.0
click at [171, 534] on div "10 20 HEROBRINE drag_handle drag_handle lens" at bounding box center [649, 590] width 971 height 88
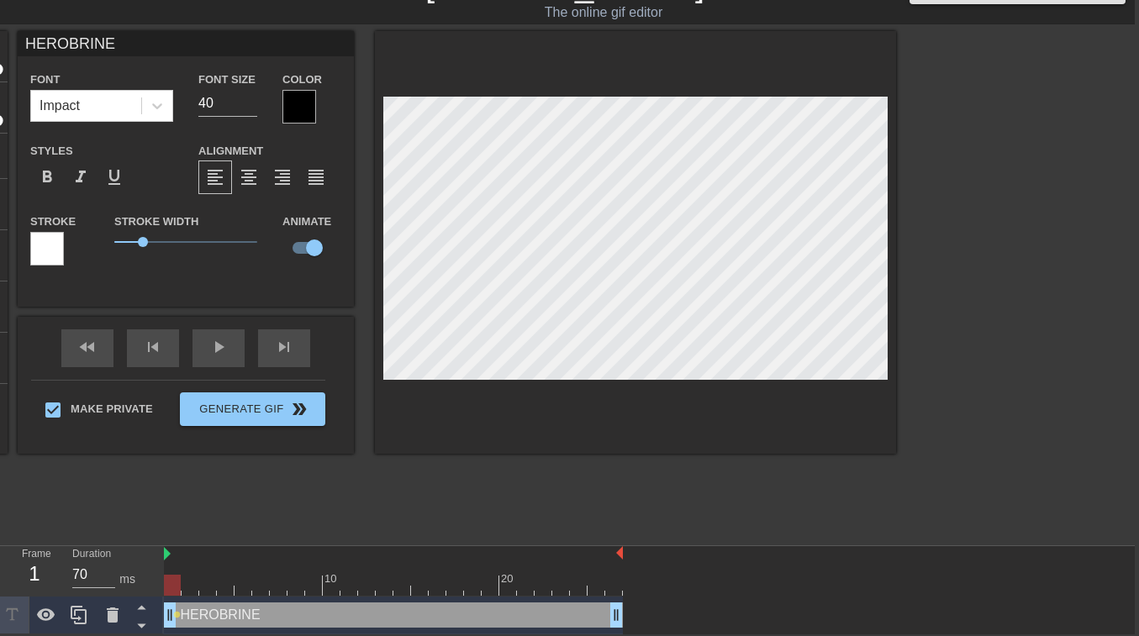
click at [383, 86] on div at bounding box center [635, 242] width 521 height 423
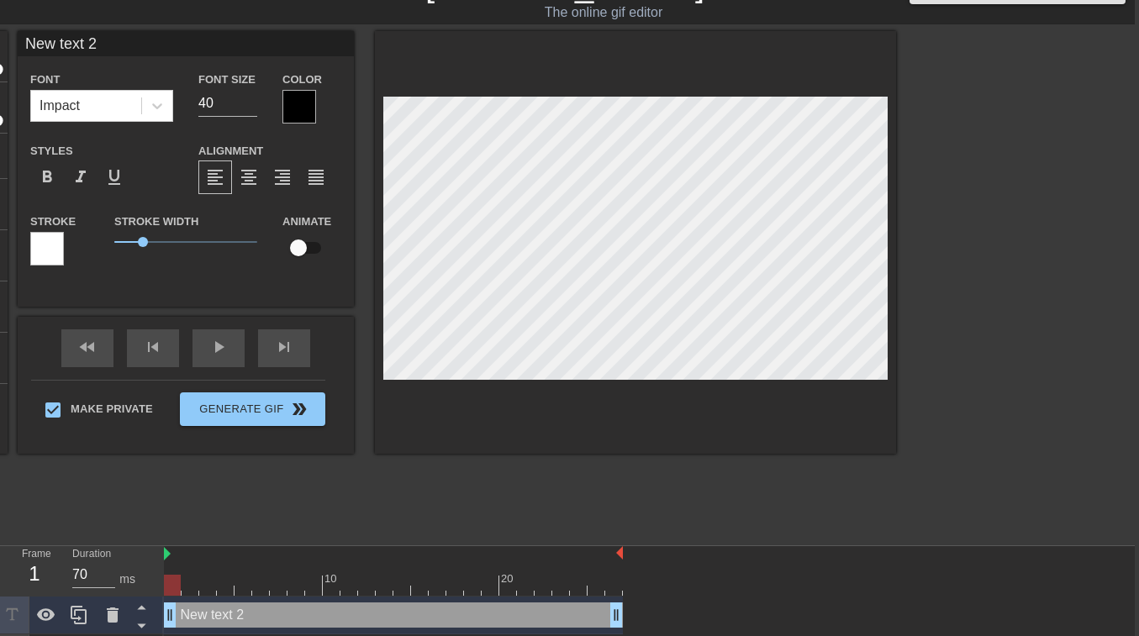
scroll to position [3, 2]
type input "New text"
type textarea "New text"
type input "New"
type textarea "New"
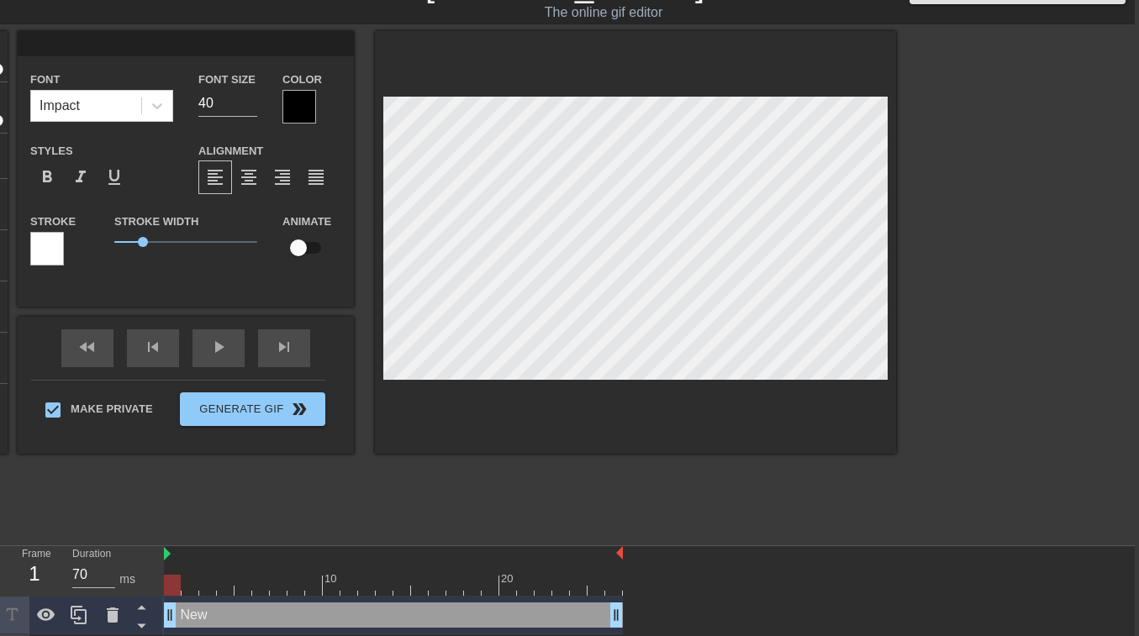
scroll to position [3, 3]
type input "H"
type textarea "H"
type input "He"
type textarea "He"
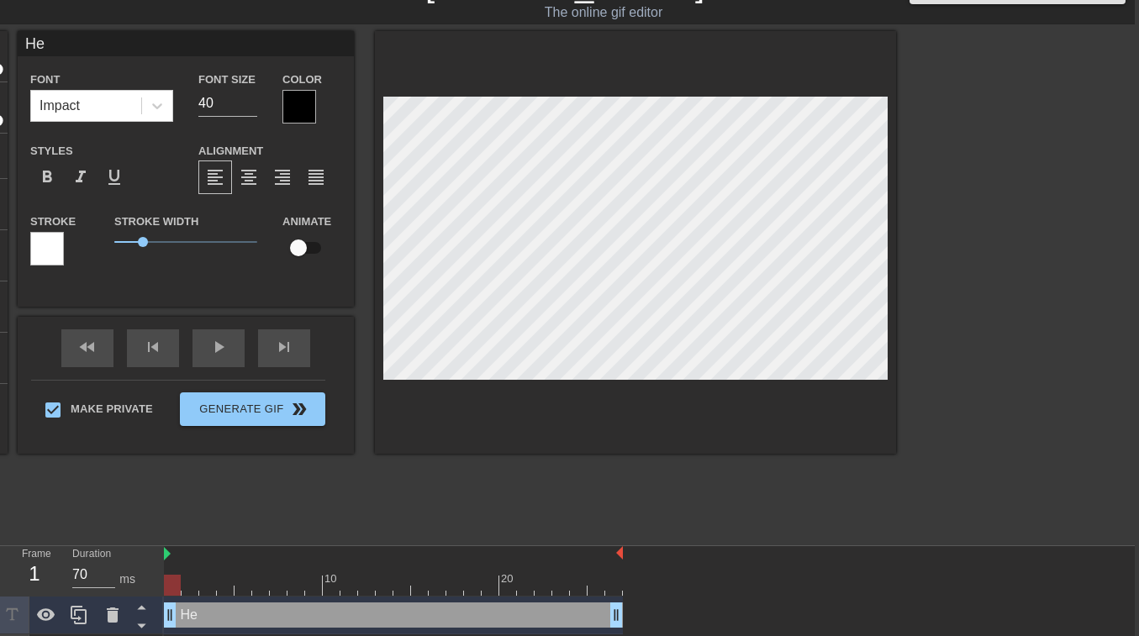
type input "Her"
type textarea "Her"
type input "Hero"
type textarea "Hero"
type input "Herob"
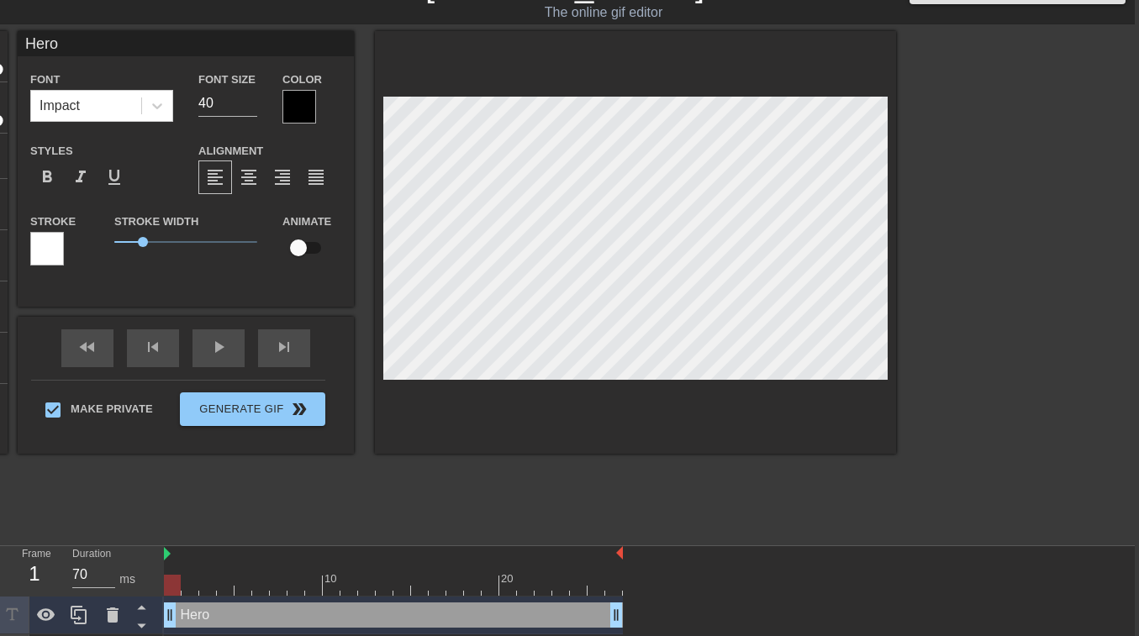
type textarea "Herob"
type input "Herobr"
type textarea "Herobr"
type input "Herobri"
type textarea "Herobri"
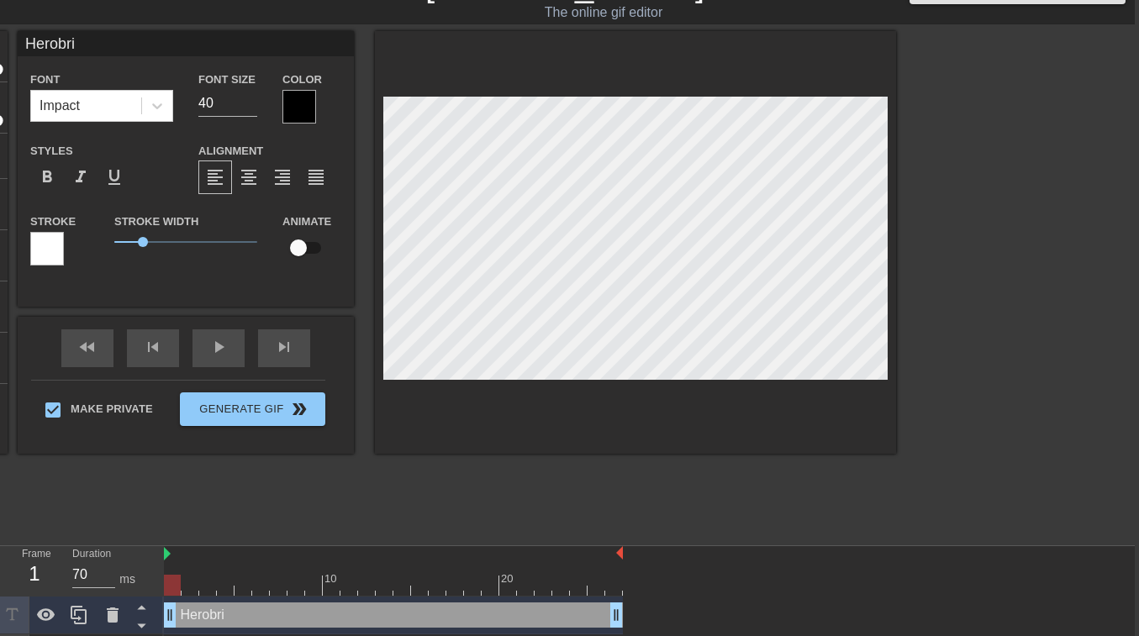
type input "Herobrin"
type textarea "Herobrin"
type input "Herobrine"
type textarea "Herobrine"
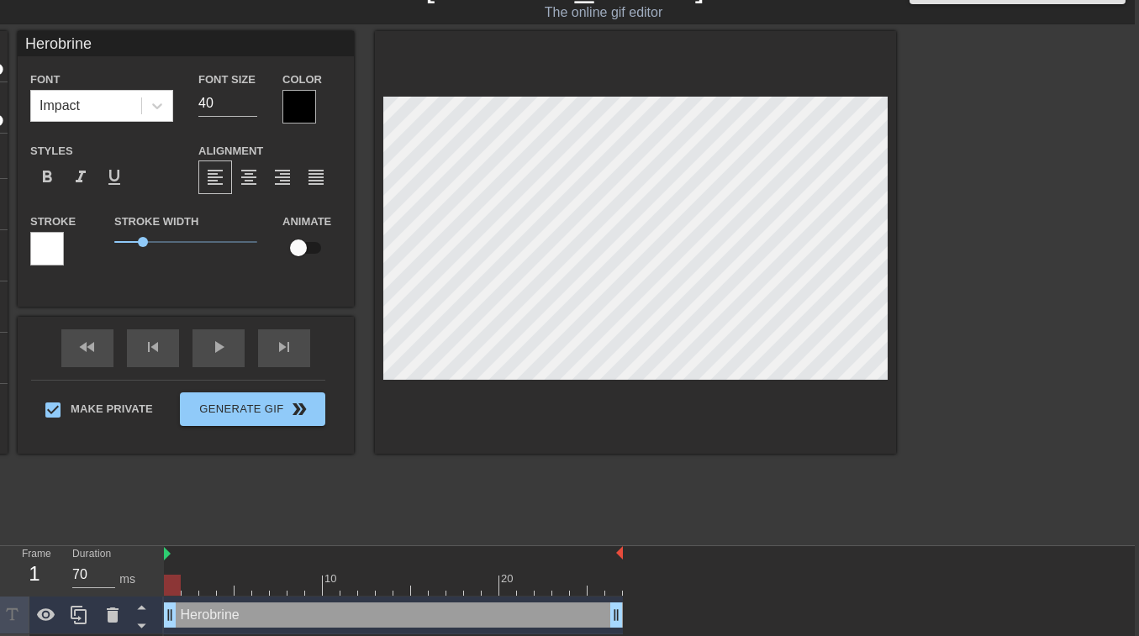
click at [420, 501] on div "title add_circle image add_circle crop photo_size_select_large help keyboard He…" at bounding box center [429, 283] width 934 height 504
click at [289, 123] on div "title add_circle image add_circle crop photo_size_select_large help keyboard He…" at bounding box center [429, 242] width 934 height 423
click at [310, 256] on input "checkbox" at bounding box center [298, 248] width 96 height 32
checkbox input "true"
drag, startPoint x: 167, startPoint y: 588, endPoint x: 186, endPoint y: 591, distance: 18.7
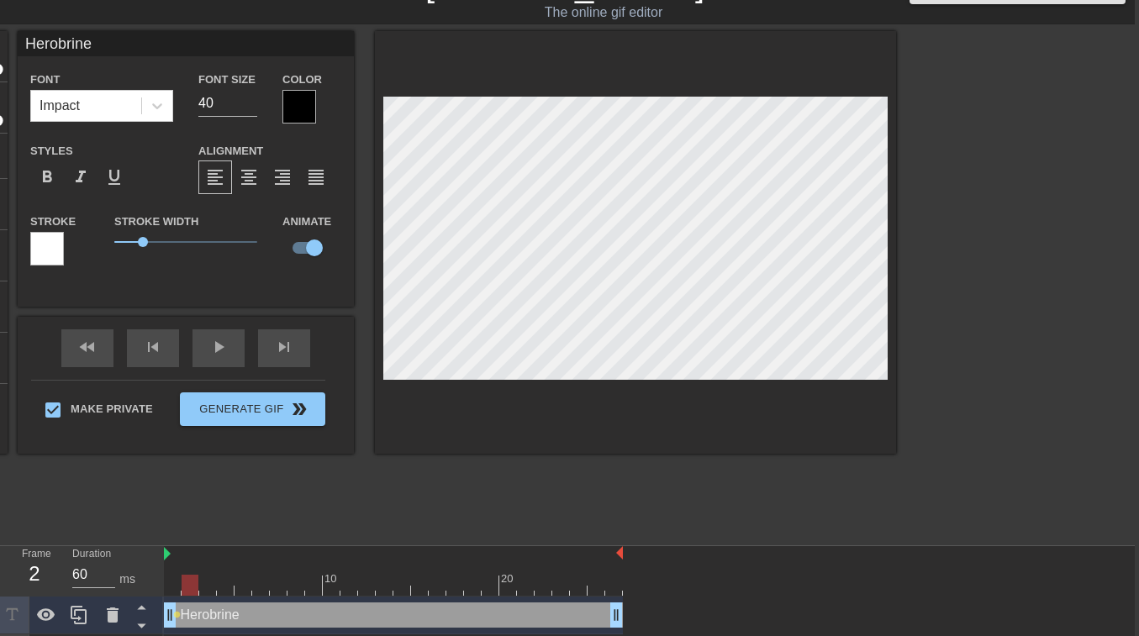
click at [186, 534] on div at bounding box center [190, 585] width 17 height 21
drag, startPoint x: 191, startPoint y: 585, endPoint x: 204, endPoint y: 586, distance: 13.5
click at [198, 534] on div at bounding box center [190, 585] width 17 height 21
drag, startPoint x: 198, startPoint y: 586, endPoint x: 219, endPoint y: 586, distance: 21.0
click at [219, 534] on div at bounding box center [225, 585] width 17 height 21
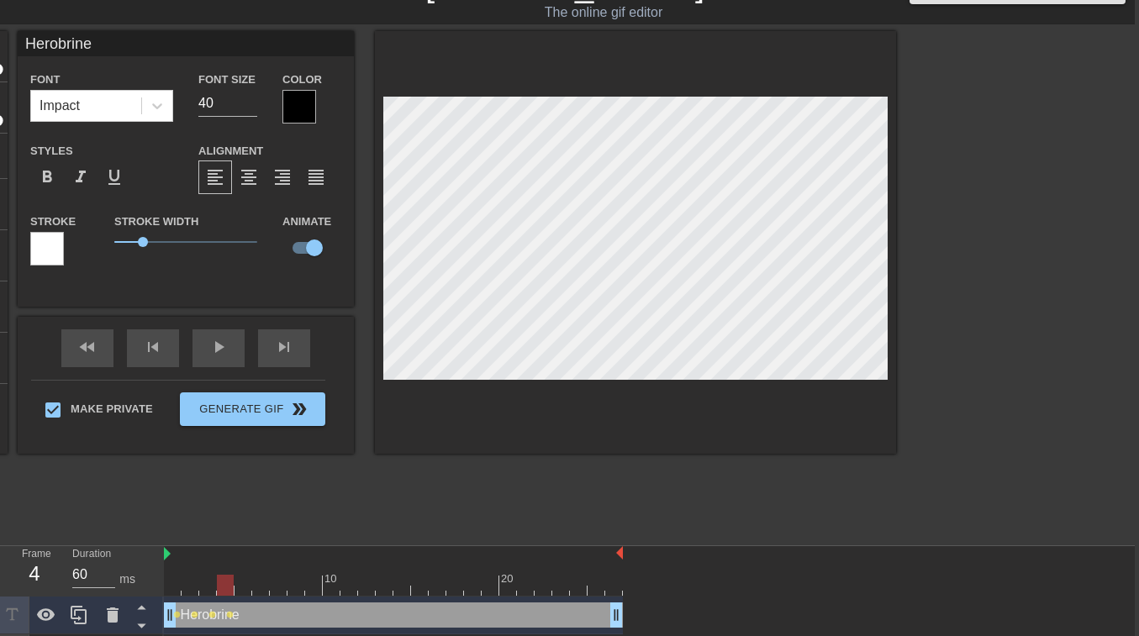
drag, startPoint x: 223, startPoint y: 588, endPoint x: 235, endPoint y: 588, distance: 11.8
click at [234, 534] on div at bounding box center [225, 585] width 17 height 21
click at [269, 534] on div at bounding box center [393, 585] width 459 height 21
click at [277, 534] on div at bounding box center [393, 585] width 459 height 21
click at [292, 534] on div at bounding box center [393, 585] width 459 height 21
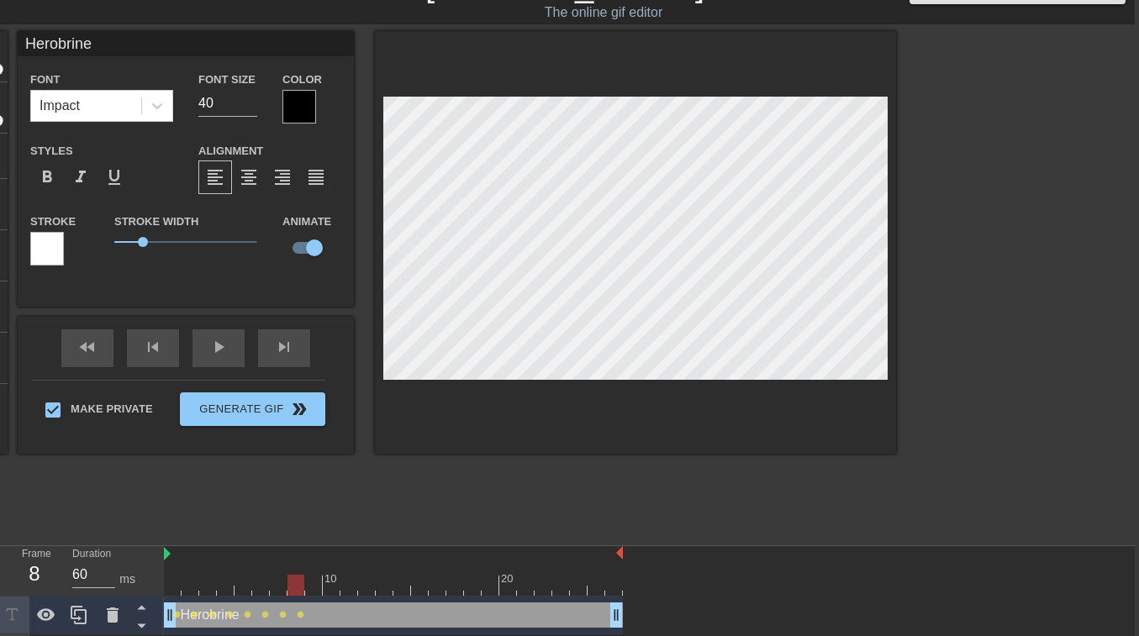
type input "70"
click at [315, 534] on div at bounding box center [393, 585] width 459 height 21
click at [332, 534] on div at bounding box center [393, 585] width 459 height 21
click at [229, 108] on input "40" at bounding box center [227, 103] width 59 height 27
type input "41"
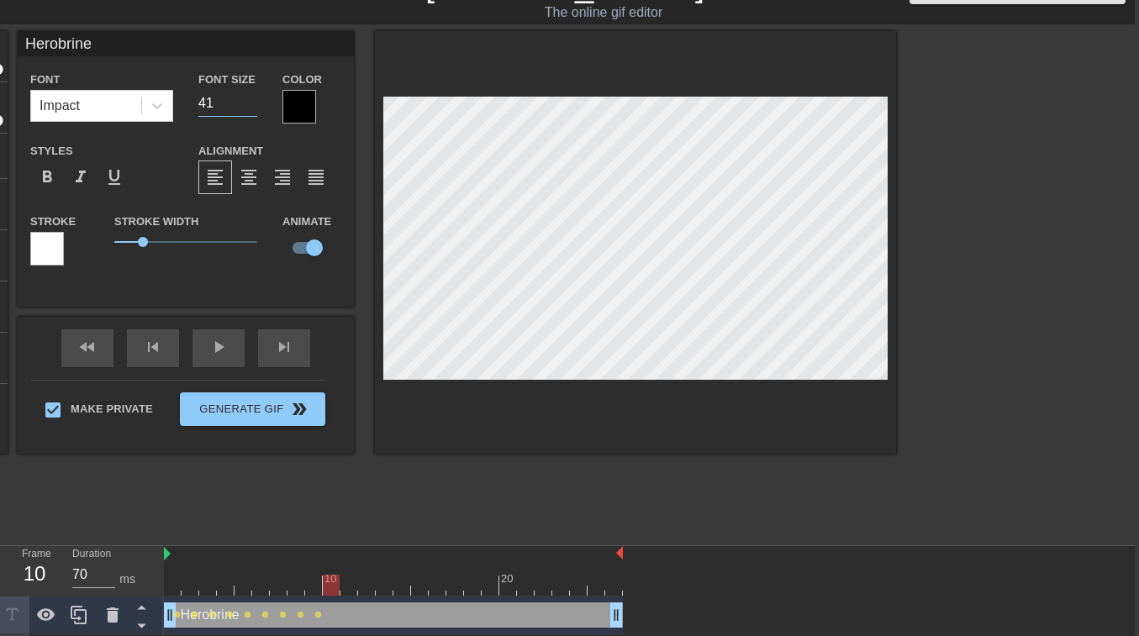
click at [255, 98] on input "41" at bounding box center [227, 103] width 59 height 27
click at [351, 534] on div at bounding box center [393, 585] width 459 height 21
type input "60"
type input "42"
click at [250, 102] on input "42" at bounding box center [227, 103] width 59 height 27
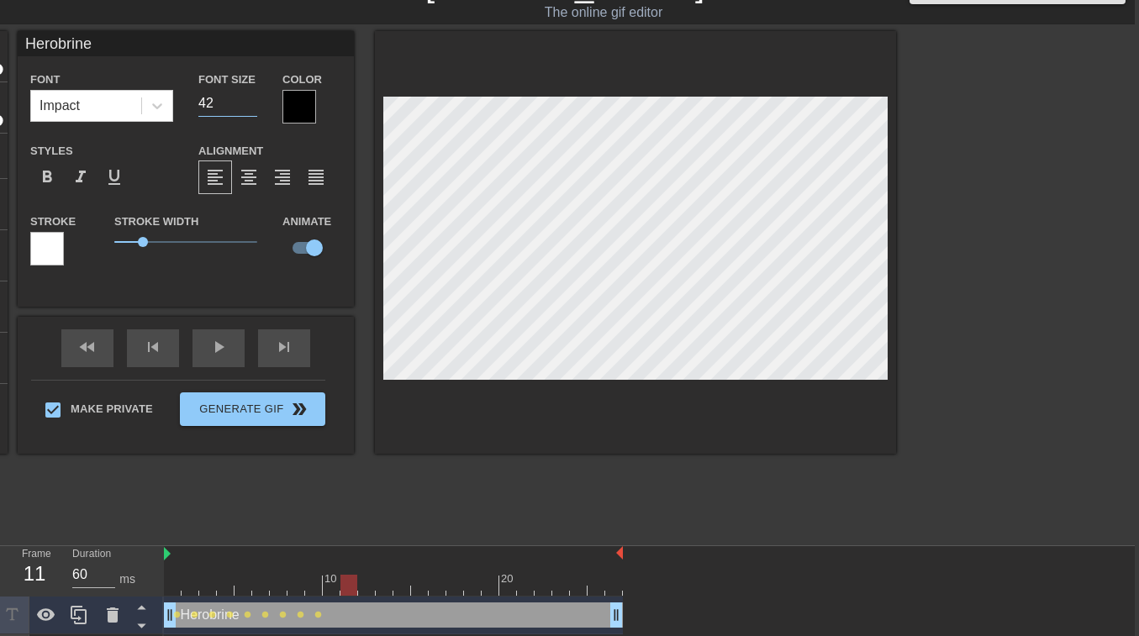
type input "70"
click at [368, 534] on div at bounding box center [393, 585] width 459 height 21
type input "43"
click at [250, 99] on input "43" at bounding box center [227, 103] width 59 height 27
click at [356, 534] on div at bounding box center [393, 585] width 459 height 21
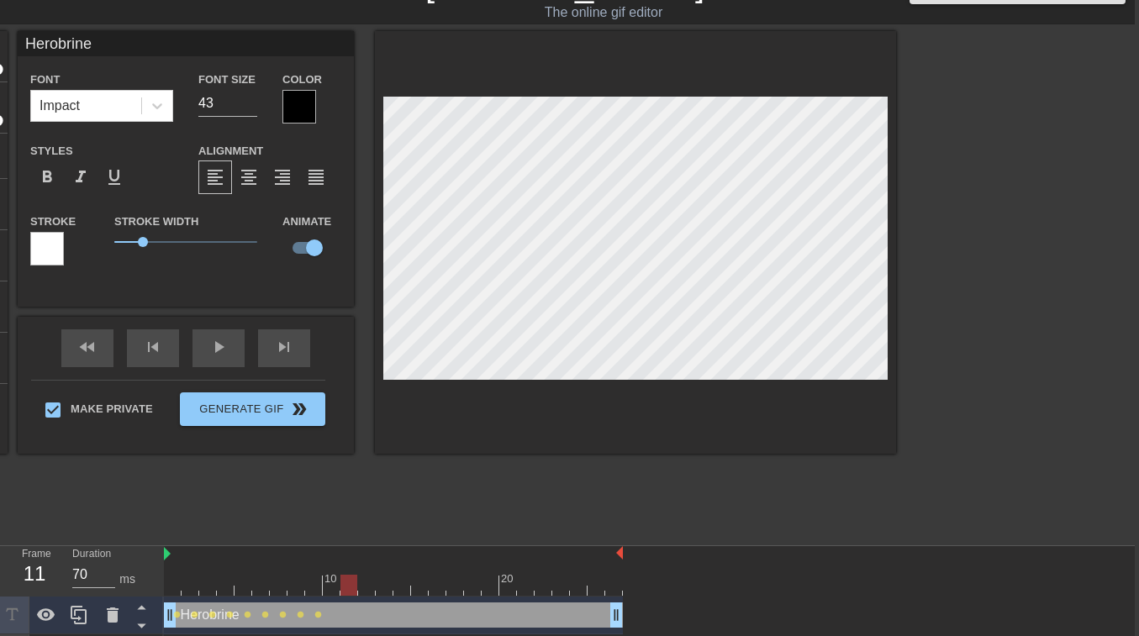
click at [367, 534] on div at bounding box center [393, 585] width 459 height 21
click at [389, 534] on div at bounding box center [393, 585] width 459 height 21
drag, startPoint x: 139, startPoint y: 237, endPoint x: 107, endPoint y: 264, distance: 41.8
click at [107, 264] on div "Stroke Width 0" at bounding box center [186, 246] width 168 height 70
click at [398, 534] on div at bounding box center [393, 585] width 459 height 21
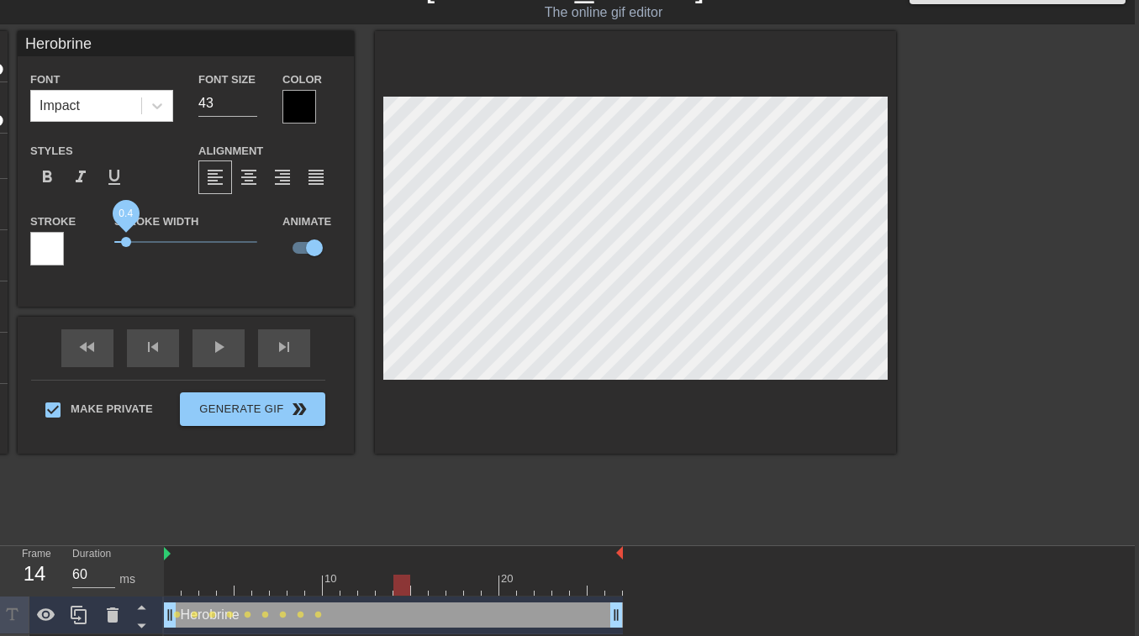
drag, startPoint x: 111, startPoint y: 240, endPoint x: 126, endPoint y: 242, distance: 15.2
click at [126, 242] on span "0.4" at bounding box center [126, 242] width 10 height 10
click at [386, 534] on div at bounding box center [393, 585] width 459 height 21
click at [400, 534] on div at bounding box center [393, 585] width 459 height 21
click at [145, 240] on span "1" at bounding box center [185, 242] width 143 height 20
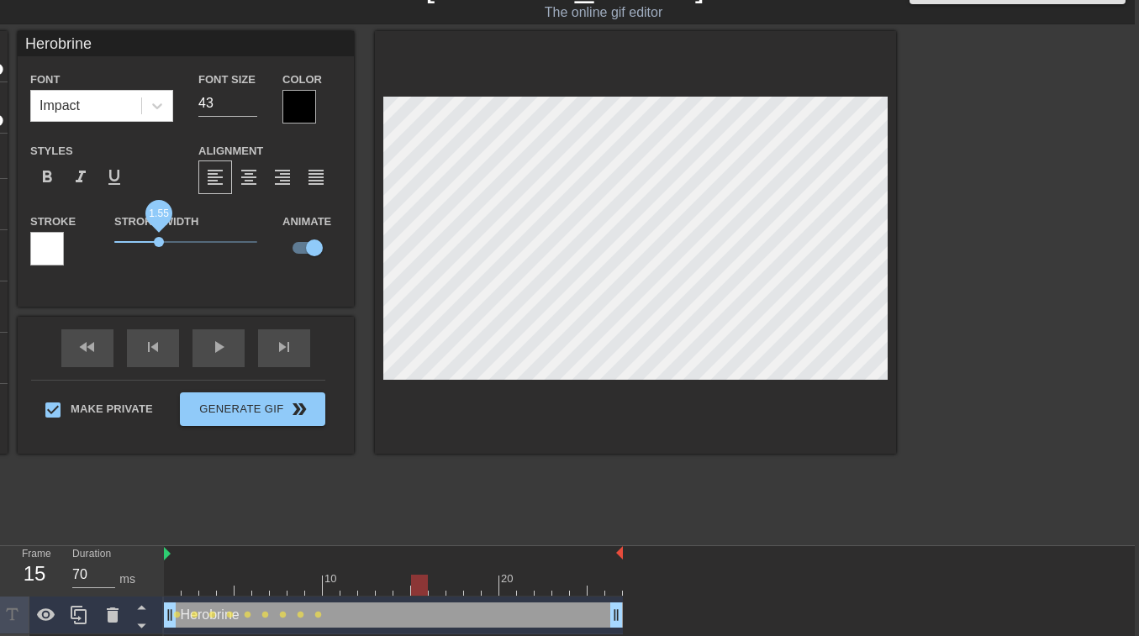
drag, startPoint x: 145, startPoint y: 240, endPoint x: 167, endPoint y: 240, distance: 22.7
click at [164, 240] on span "1.55" at bounding box center [159, 242] width 10 height 10
drag, startPoint x: 167, startPoint y: 240, endPoint x: 179, endPoint y: 243, distance: 12.0
click at [179, 243] on span "2.2" at bounding box center [177, 242] width 10 height 10
drag, startPoint x: 179, startPoint y: 243, endPoint x: 202, endPoint y: 241, distance: 22.8
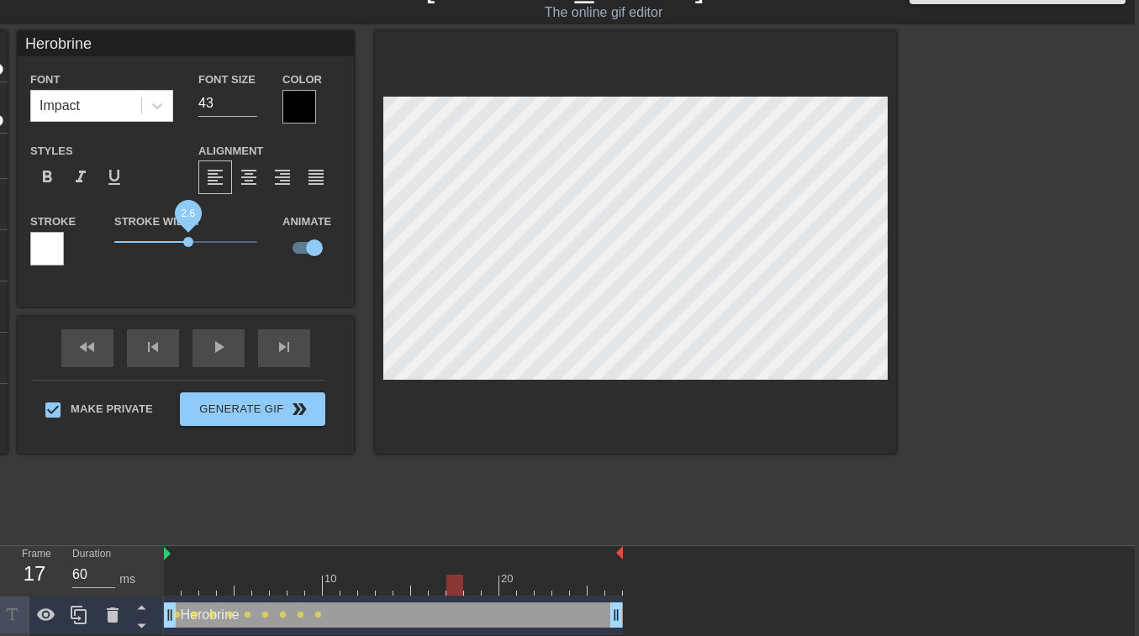
click at [193, 241] on span "2.6" at bounding box center [188, 242] width 10 height 10
drag, startPoint x: 202, startPoint y: 241, endPoint x: 223, endPoint y: 240, distance: 21.1
click at [208, 240] on span "3.1" at bounding box center [203, 242] width 10 height 10
drag, startPoint x: 223, startPoint y: 240, endPoint x: 236, endPoint y: 239, distance: 13.5
click at [236, 239] on span "4.25" at bounding box center [236, 242] width 10 height 10
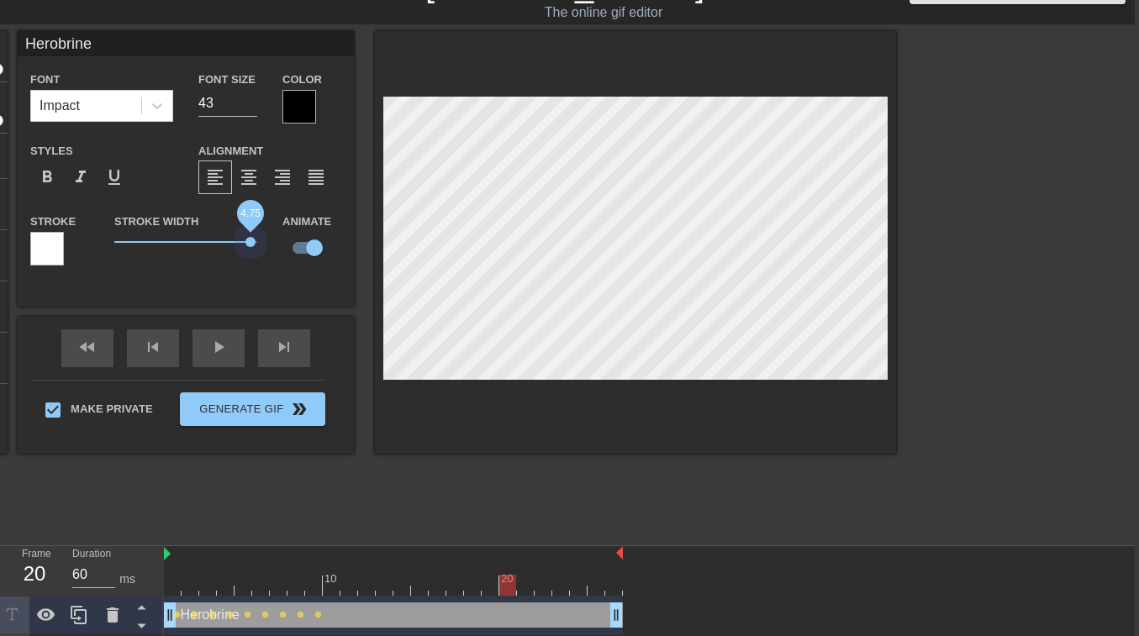
drag, startPoint x: 237, startPoint y: 239, endPoint x: 261, endPoint y: 238, distance: 24.4
click at [261, 238] on div "Stroke Width 4.75" at bounding box center [186, 246] width 168 height 70
drag, startPoint x: 255, startPoint y: 240, endPoint x: 224, endPoint y: 241, distance: 30.3
click at [224, 241] on span "3.95" at bounding box center [227, 242] width 10 height 10
drag, startPoint x: 225, startPoint y: 241, endPoint x: 179, endPoint y: 245, distance: 46.4
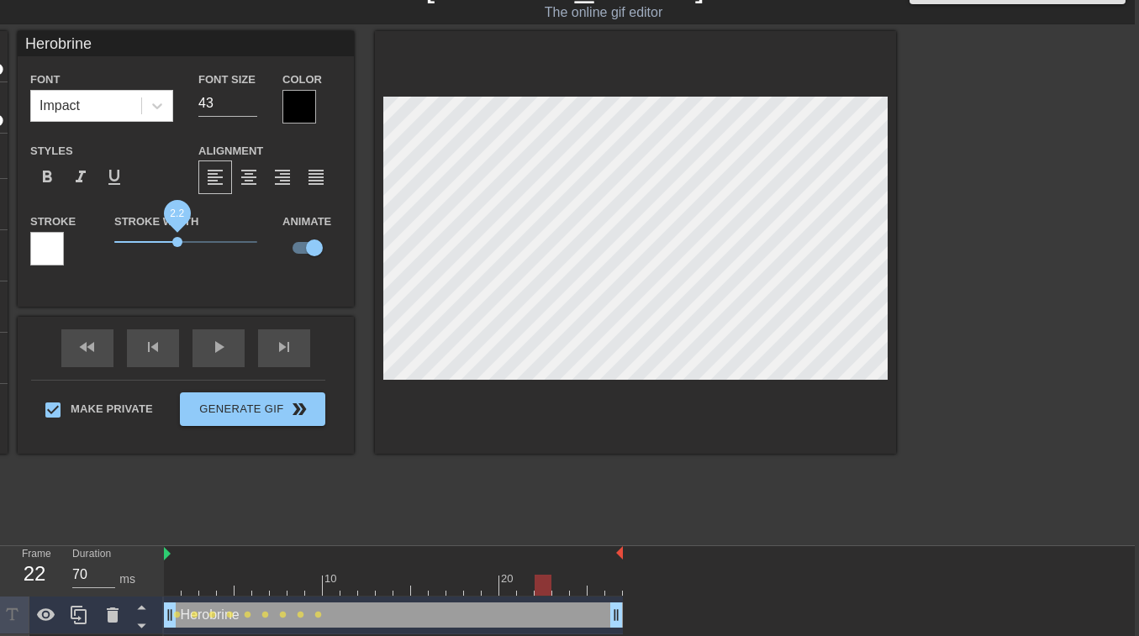
click at [179, 245] on span "2.2" at bounding box center [177, 242] width 10 height 10
click at [185, 244] on span "2.55" at bounding box center [187, 242] width 10 height 10
drag, startPoint x: 185, startPoint y: 244, endPoint x: 167, endPoint y: 241, distance: 17.8
click at [167, 241] on span "1.85" at bounding box center [167, 242] width 10 height 10
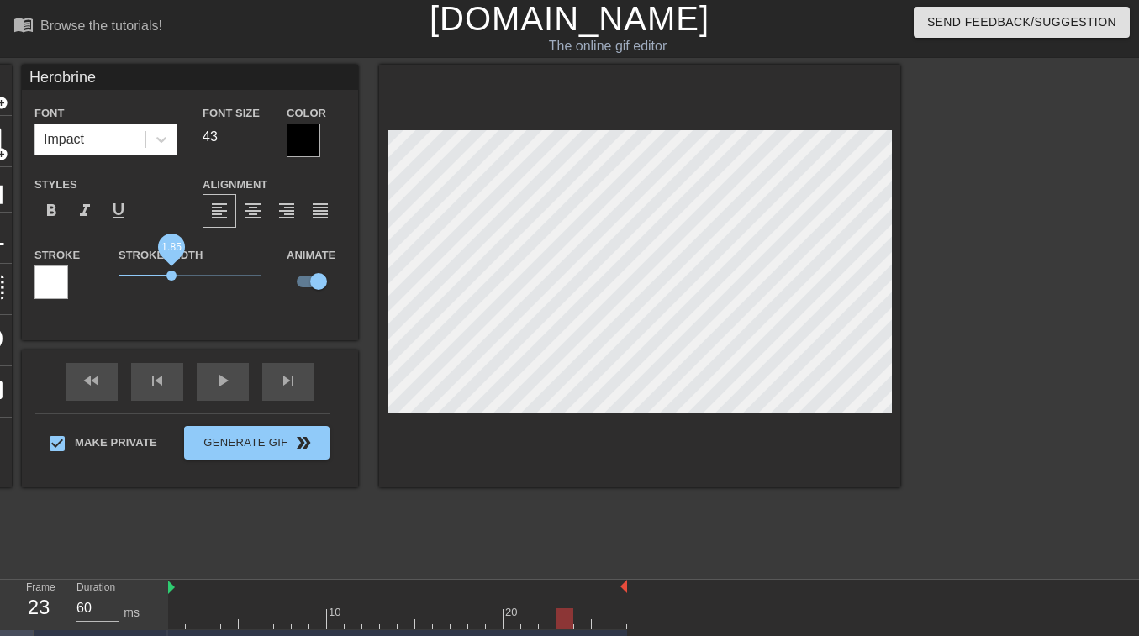
scroll to position [3, 0]
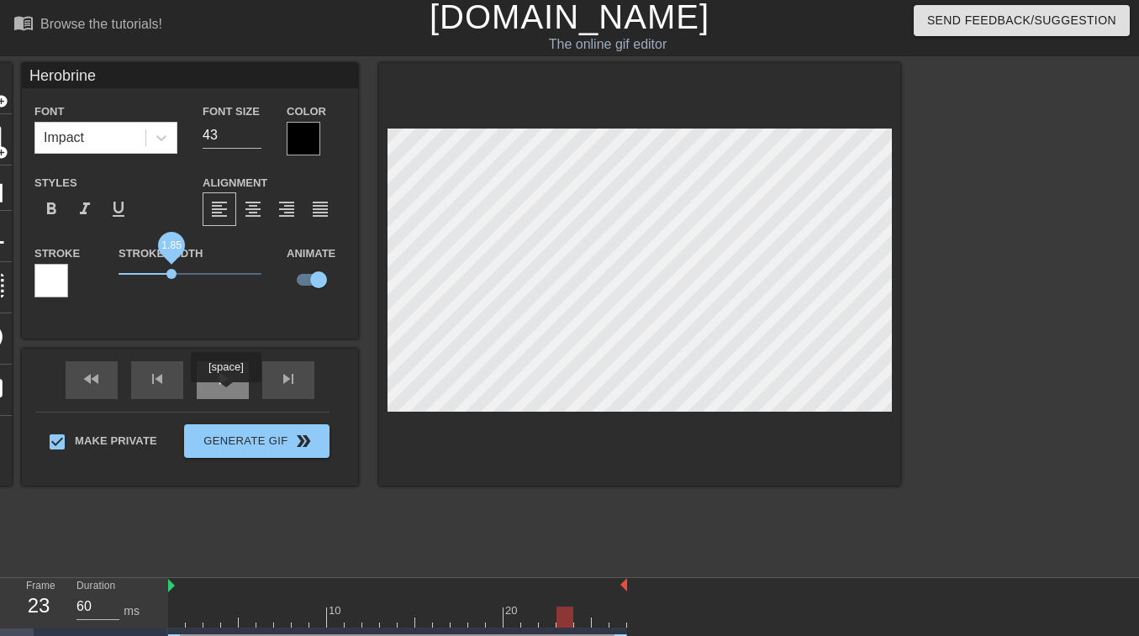
click at [226, 394] on div "play_arrow" at bounding box center [223, 380] width 52 height 38
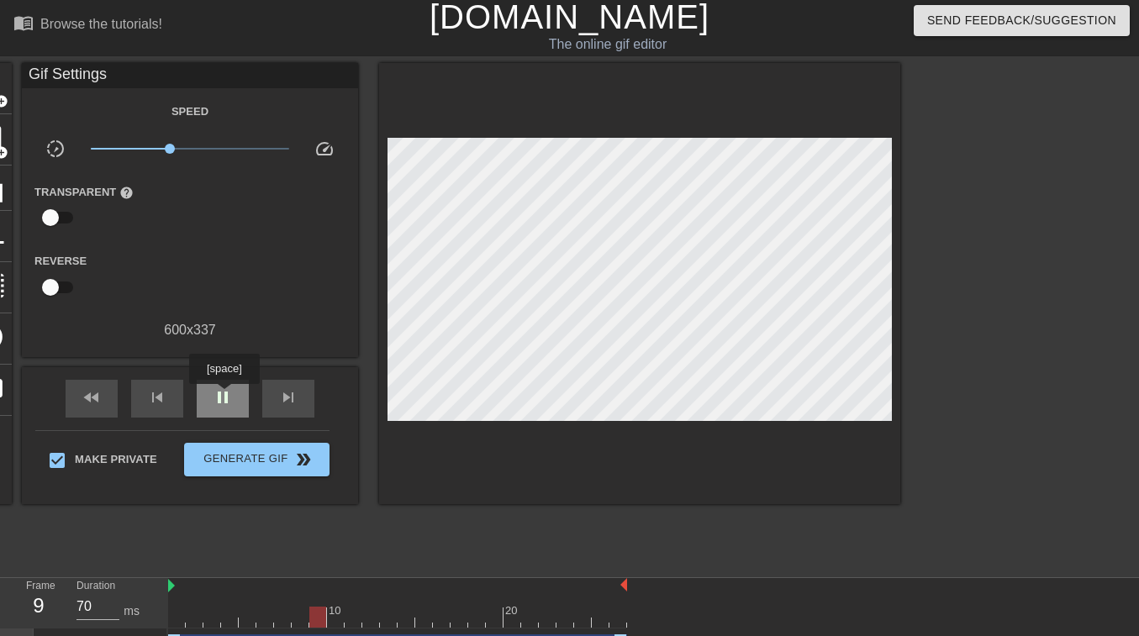
click at [224, 396] on span "pause" at bounding box center [223, 398] width 20 height 20
click at [351, 534] on div at bounding box center [397, 617] width 459 height 21
type input "60"
drag, startPoint x: 350, startPoint y: 611, endPoint x: 361, endPoint y: 615, distance: 12.5
click at [361, 534] on div at bounding box center [397, 617] width 459 height 21
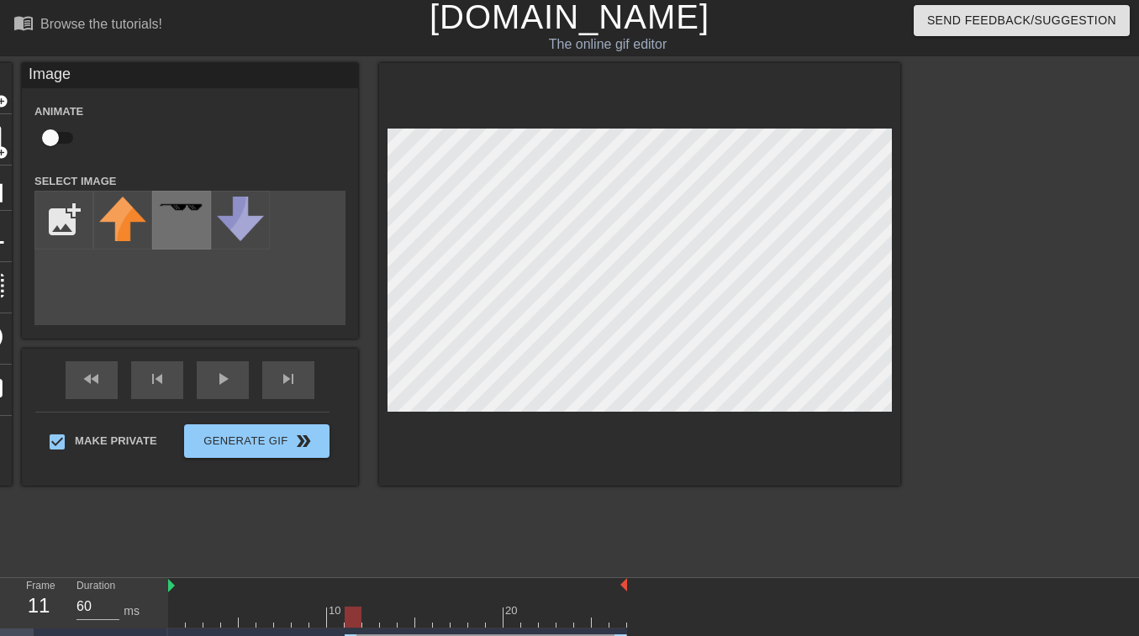
click at [166, 226] on div at bounding box center [181, 220] width 59 height 59
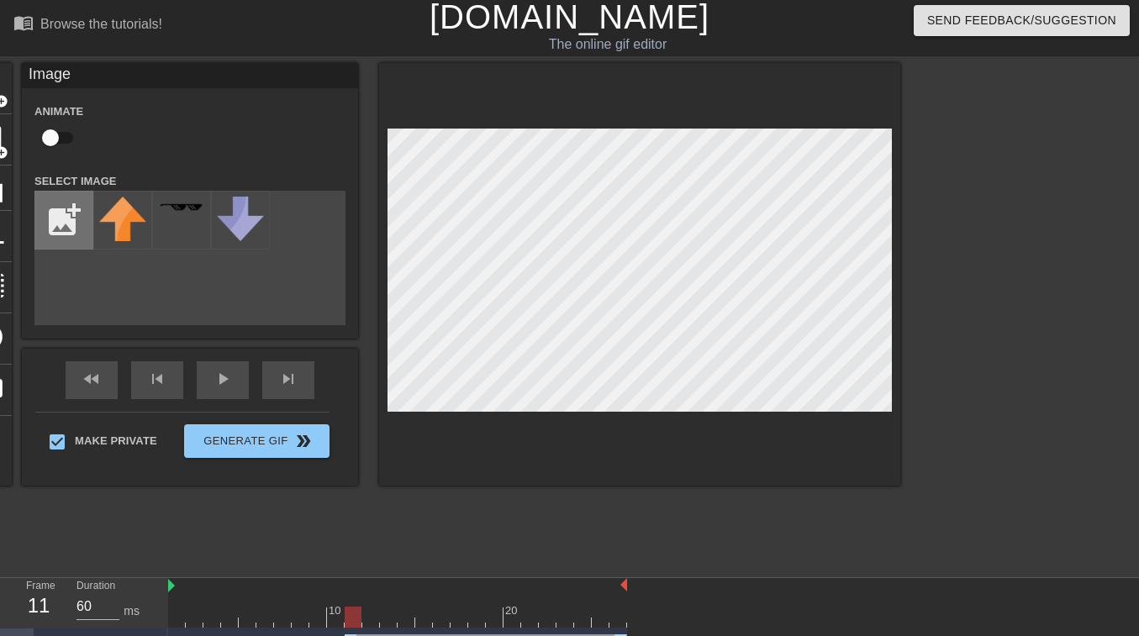
click at [80, 240] on input "file" at bounding box center [63, 220] width 57 height 57
click at [52, 201] on input "file" at bounding box center [63, 220] width 57 height 57
type input "C:\fakepath\HEROBRINE.jpeg"
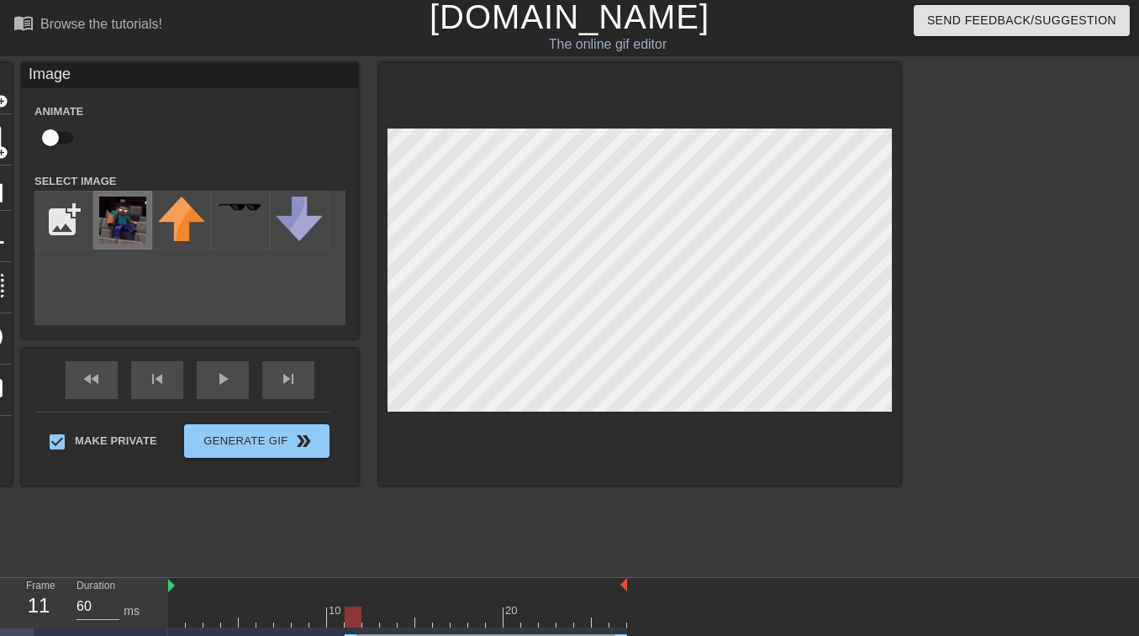
click at [127, 229] on img at bounding box center [122, 220] width 47 height 47
click at [178, 534] on div at bounding box center [397, 617] width 459 height 21
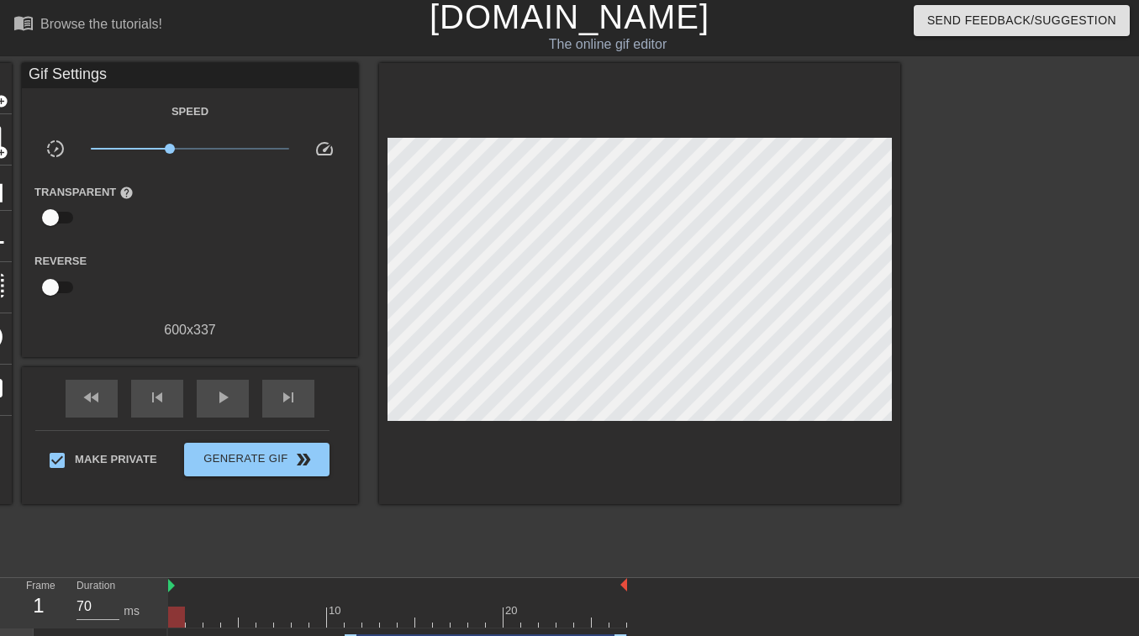
click at [336, 534] on div at bounding box center [397, 617] width 459 height 21
type input "60"
click at [351, 534] on div at bounding box center [397, 617] width 459 height 21
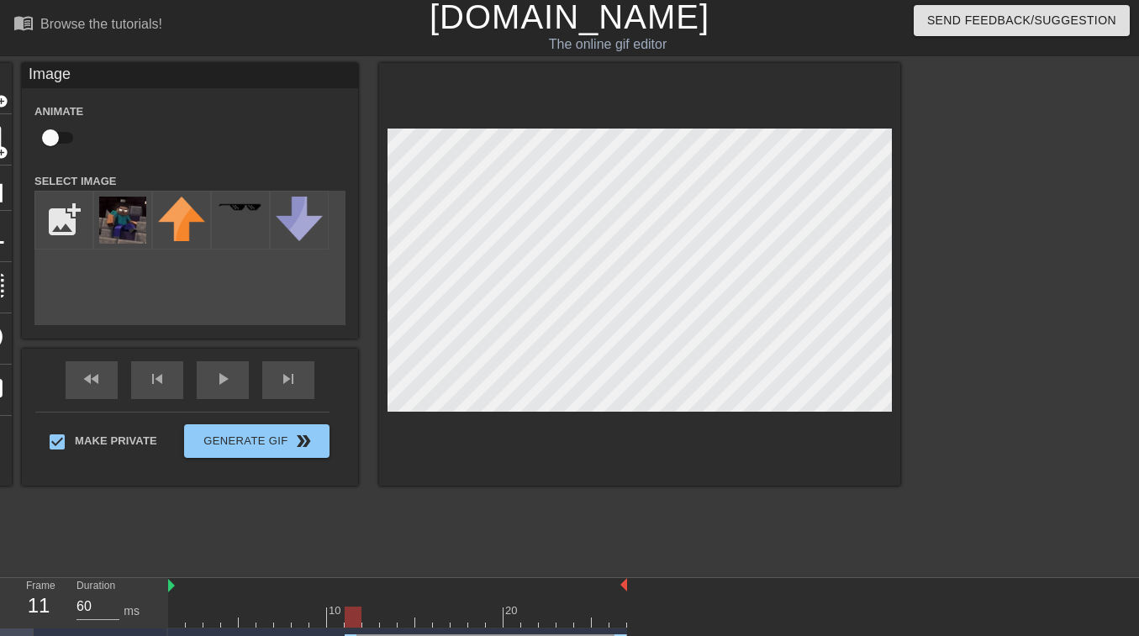
click at [55, 140] on input "checkbox" at bounding box center [51, 138] width 96 height 32
checkbox input "true"
click at [178, 534] on div at bounding box center [397, 617] width 459 height 21
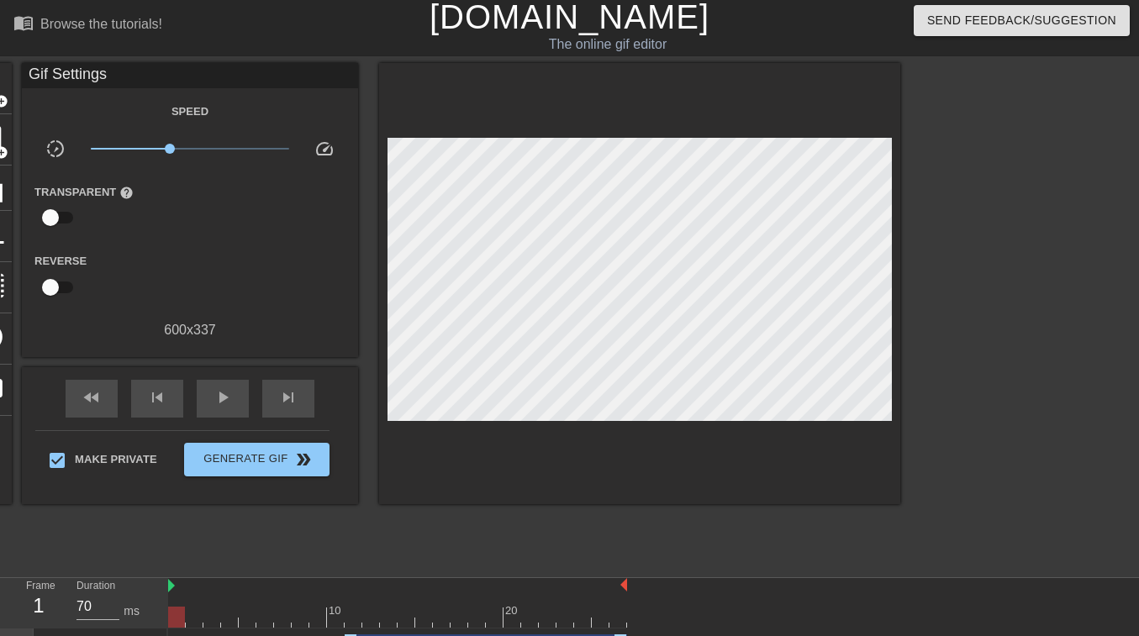
click at [336, 534] on div at bounding box center [397, 617] width 459 height 21
click at [336, 534] on div at bounding box center [335, 617] width 17 height 21
click at [356, 534] on div at bounding box center [397, 617] width 459 height 21
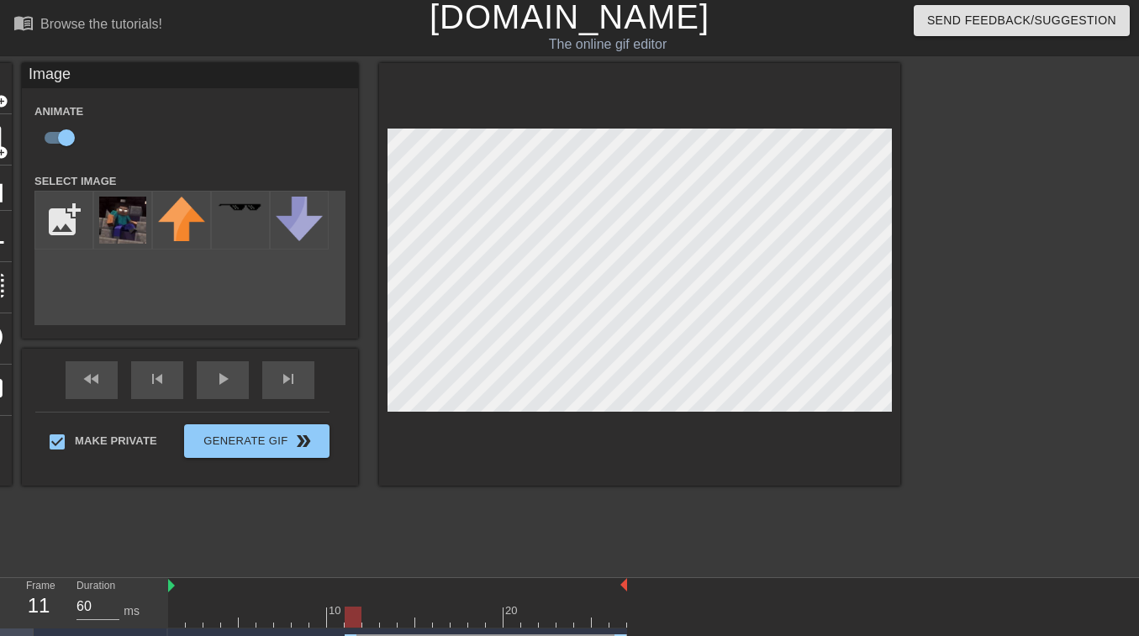
click at [356, 96] on div "title add_circle image add_circle crop photo_size_select_large help keyboard Im…" at bounding box center [433, 274] width 934 height 423
click at [372, 534] on div at bounding box center [397, 617] width 459 height 21
click at [388, 534] on div at bounding box center [397, 617] width 459 height 21
click at [409, 534] on div at bounding box center [397, 617] width 459 height 21
click at [429, 534] on div at bounding box center [397, 617] width 459 height 21
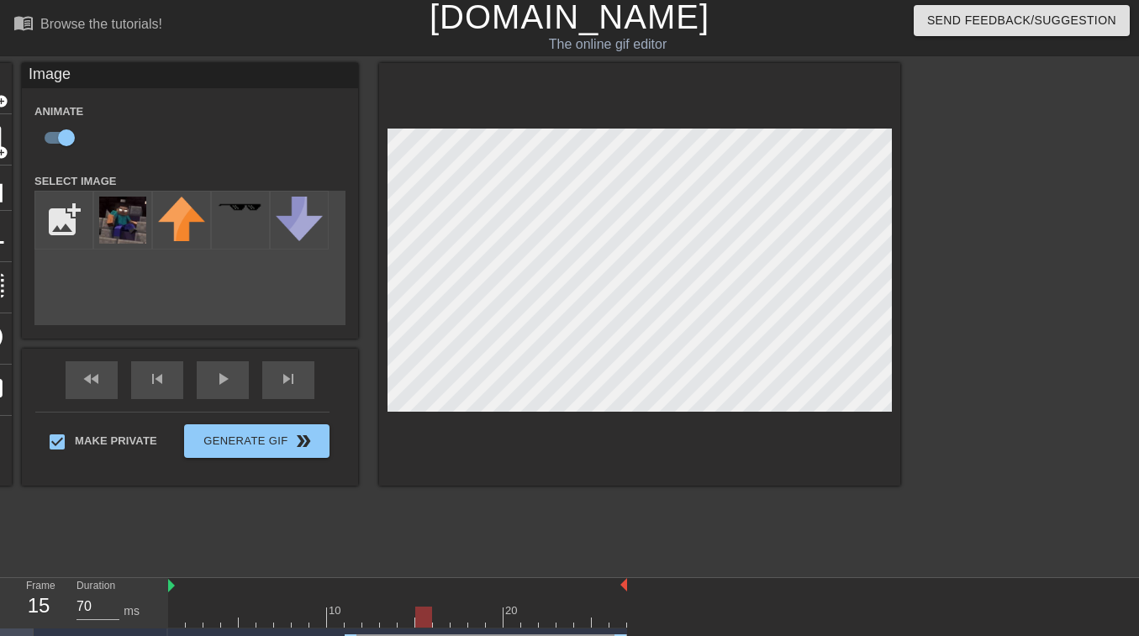
click at [443, 534] on div at bounding box center [397, 617] width 459 height 21
type input "60"
click at [463, 534] on div at bounding box center [460, 605] width 18 height 21
click at [258, 215] on div at bounding box center [240, 220] width 59 height 59
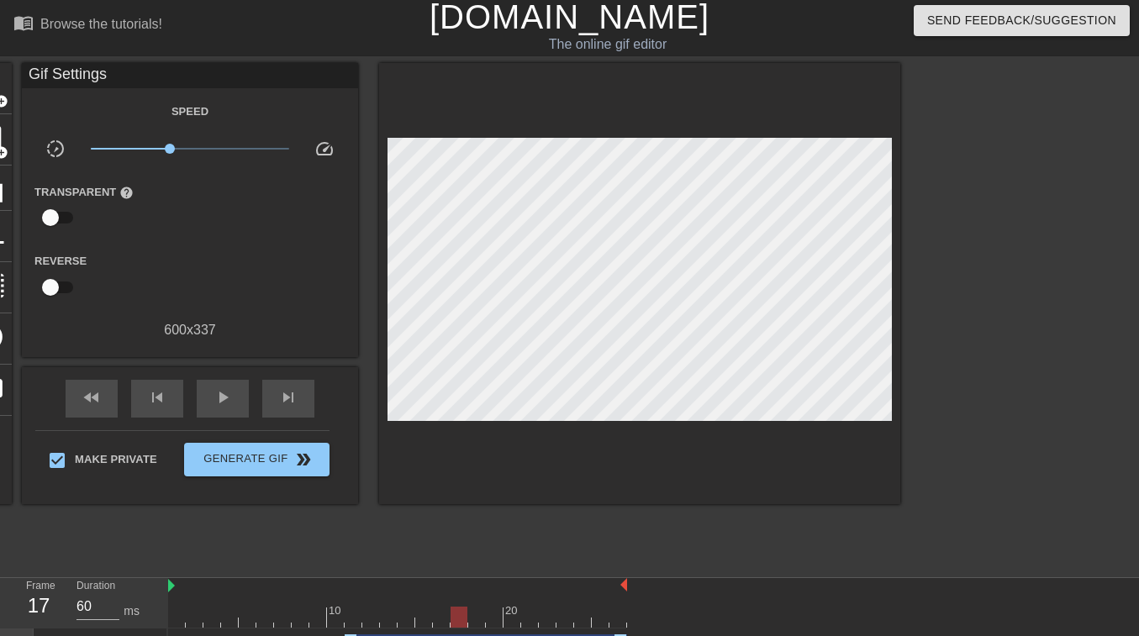
click at [382, 335] on div at bounding box center [639, 283] width 521 height 441
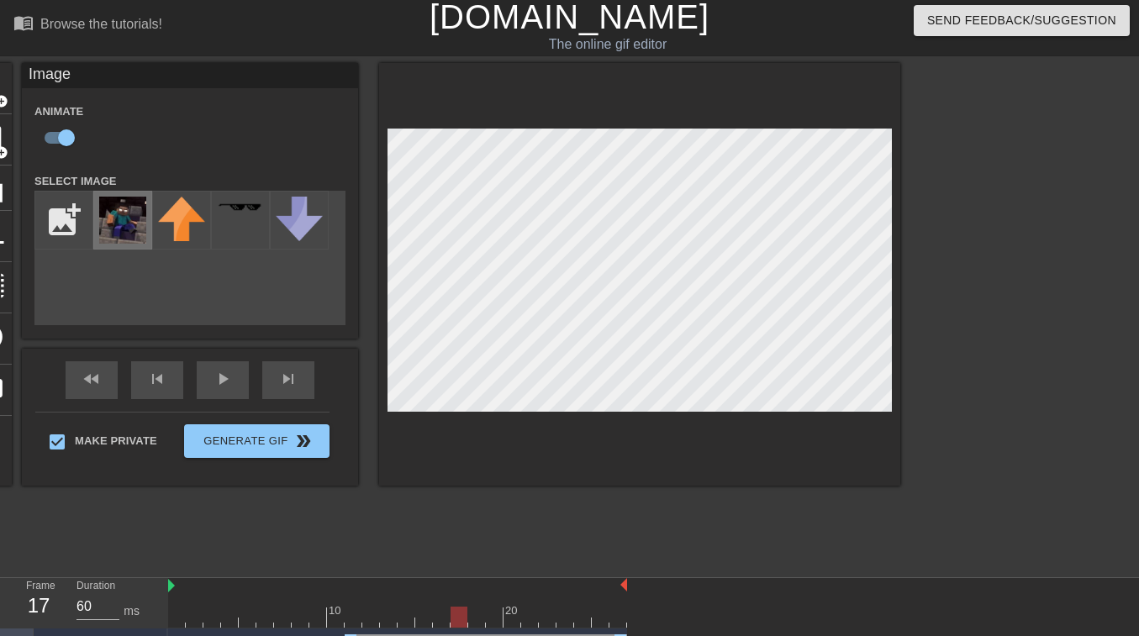
click at [139, 229] on img at bounding box center [122, 220] width 47 height 47
click at [261, 229] on div at bounding box center [240, 220] width 59 height 59
click at [124, 229] on img at bounding box center [122, 220] width 47 height 47
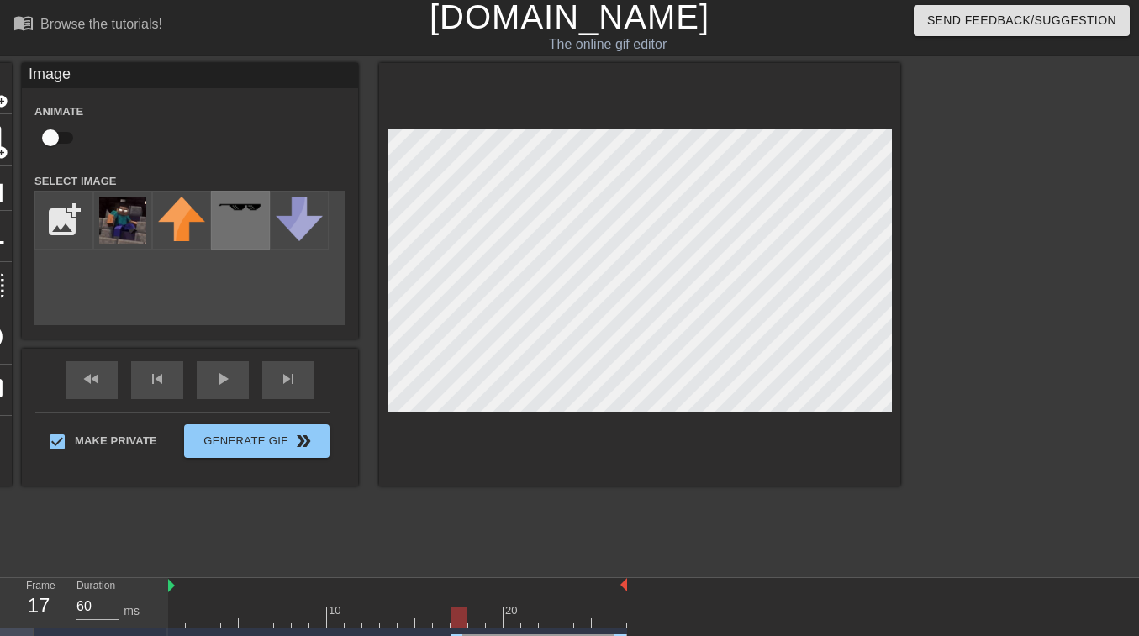
click at [224, 229] on div at bounding box center [240, 220] width 59 height 59
click at [52, 140] on input "checkbox" at bounding box center [51, 138] width 96 height 32
checkbox input "true"
click at [224, 383] on div "play_arrow" at bounding box center [223, 380] width 52 height 38
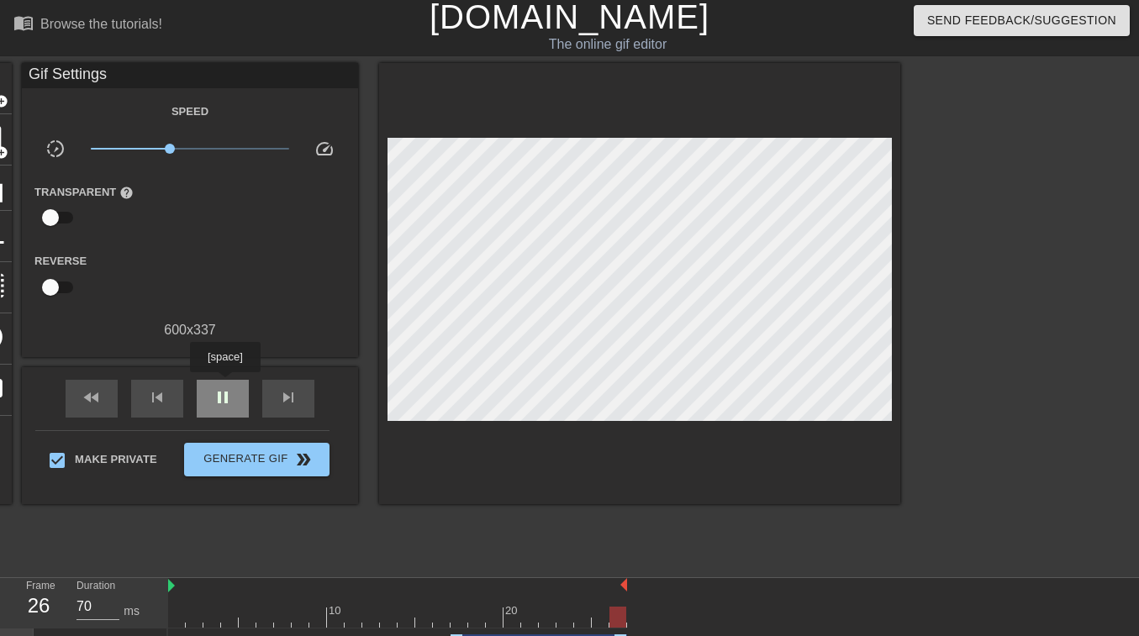
click at [225, 384] on div "pause" at bounding box center [223, 399] width 52 height 38
type input "60"
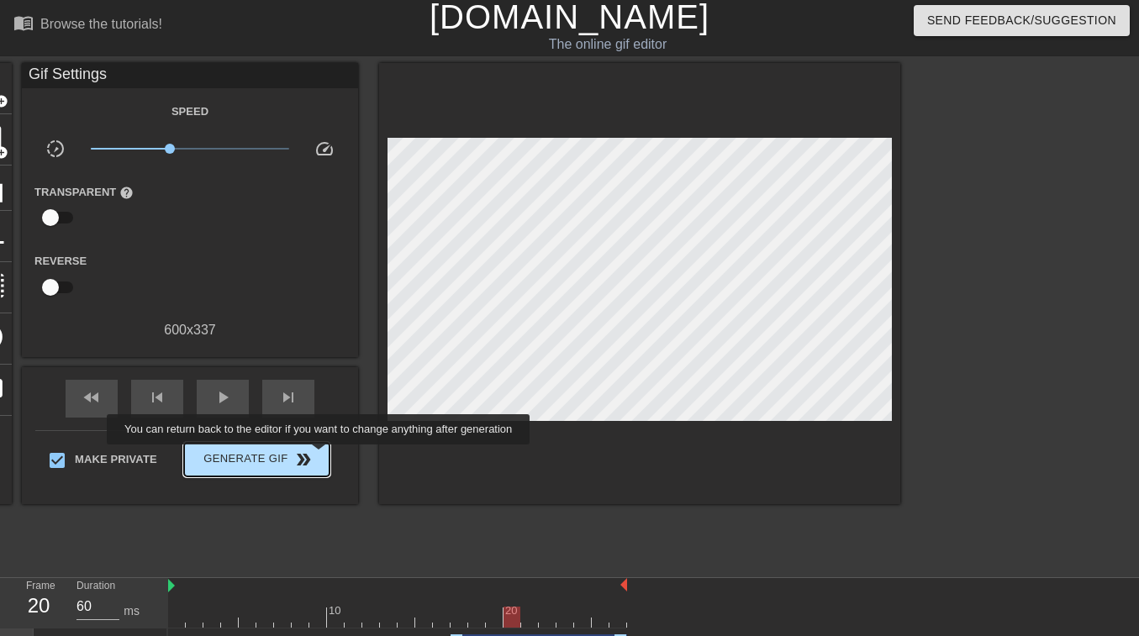
click at [315, 458] on span "Generate Gif double_arrow" at bounding box center [257, 460] width 132 height 20
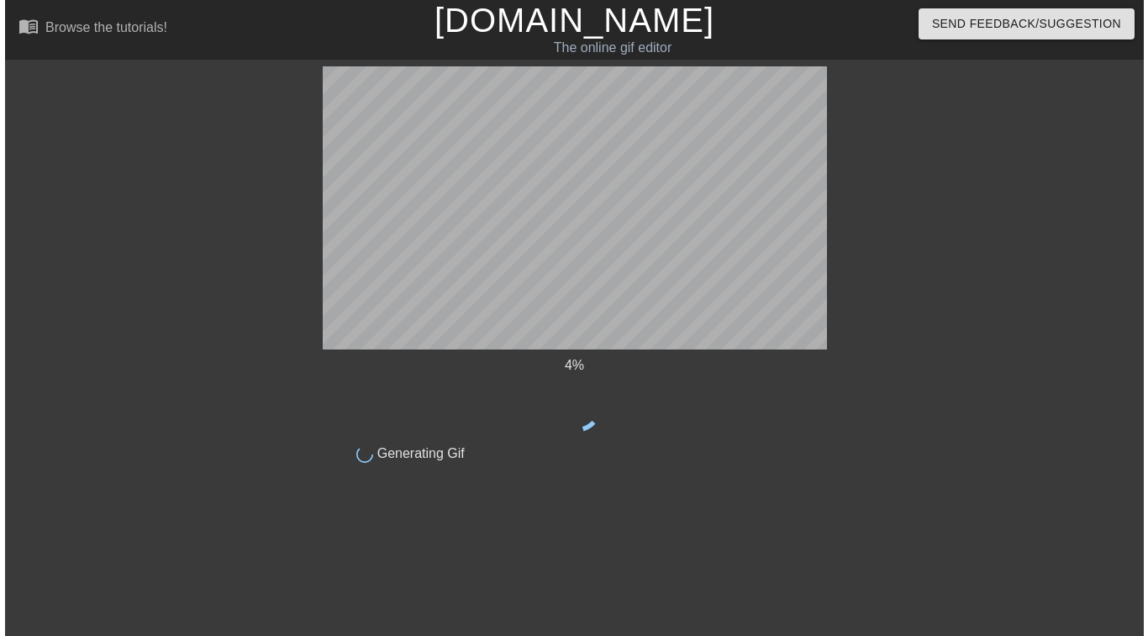
scroll to position [0, 0]
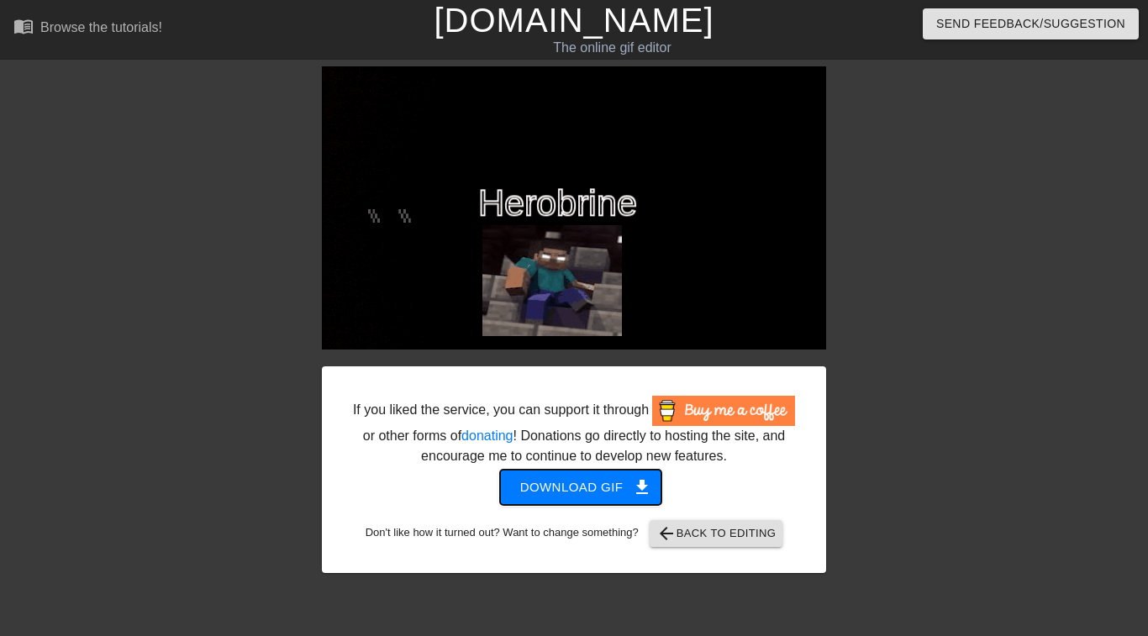
click at [593, 486] on span "Download gif get_app" at bounding box center [581, 488] width 122 height 22
